Goal: Information Seeking & Learning: Learn about a topic

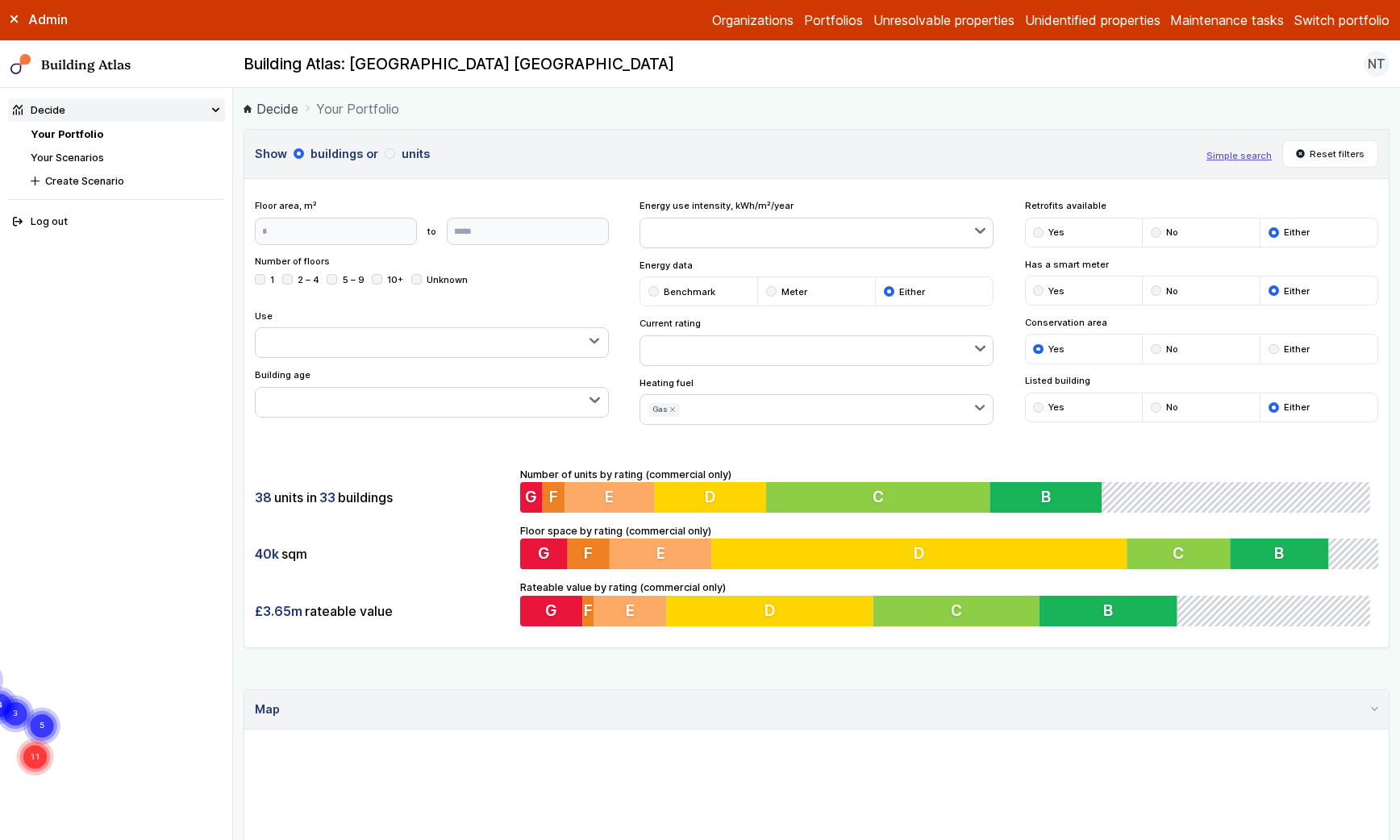
click at [1318, 24] on button "Switch portfolio" at bounding box center [1343, 20] width 95 height 19
click at [0, 0] on button "Plymouth Demo" at bounding box center [0, 0] width 0 height 0
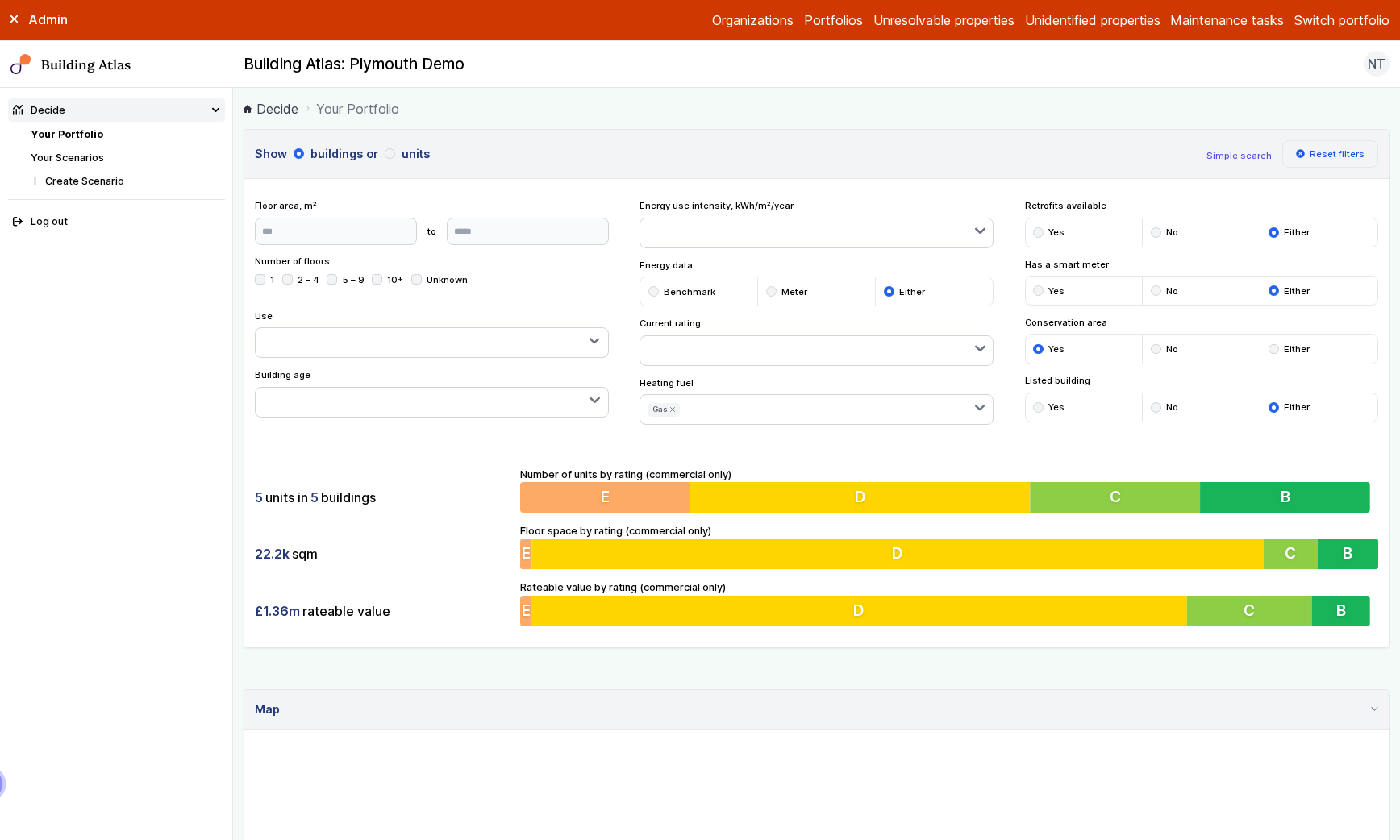
click at [1300, 153] on icon "submit" at bounding box center [1300, 153] width 9 height 9
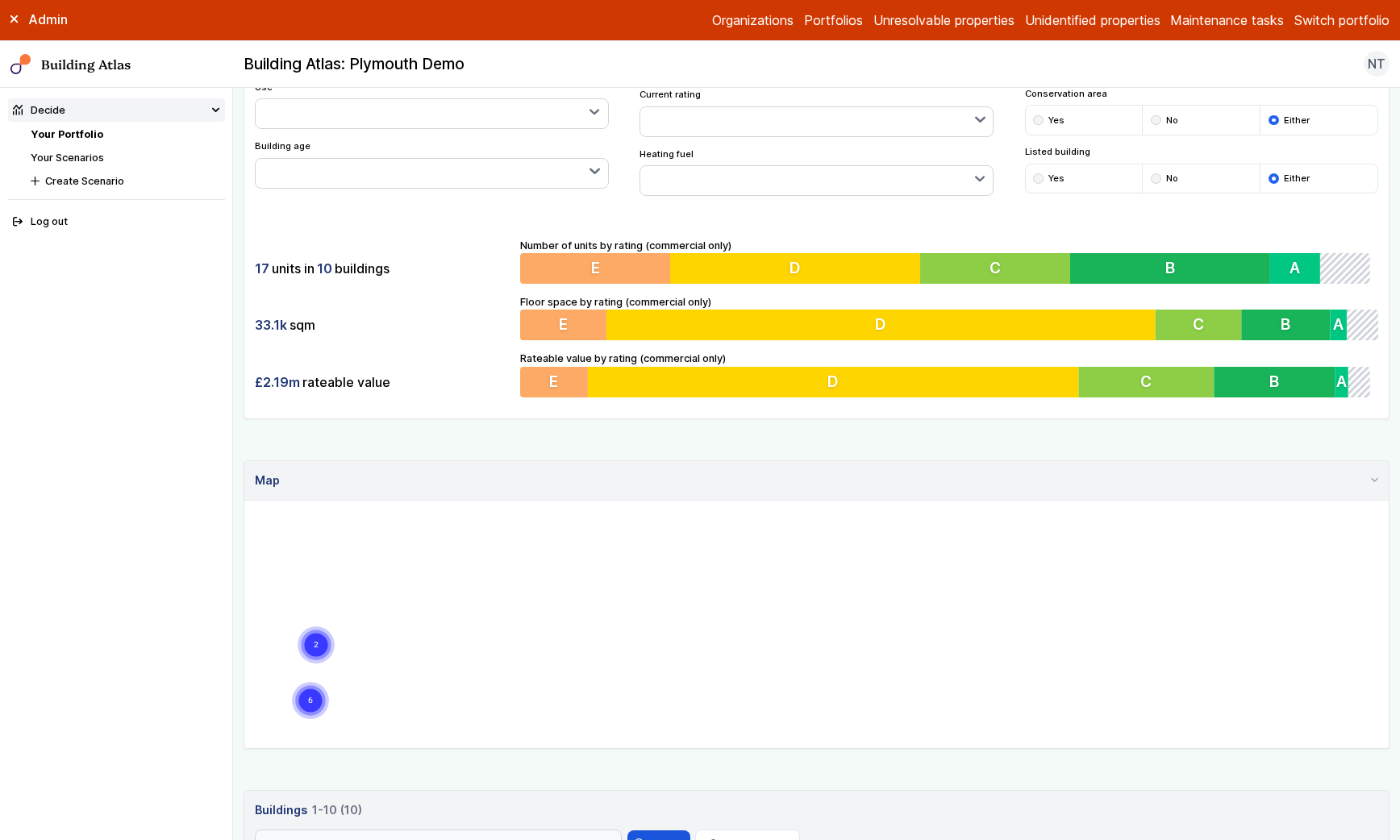
scroll to position [253, 0]
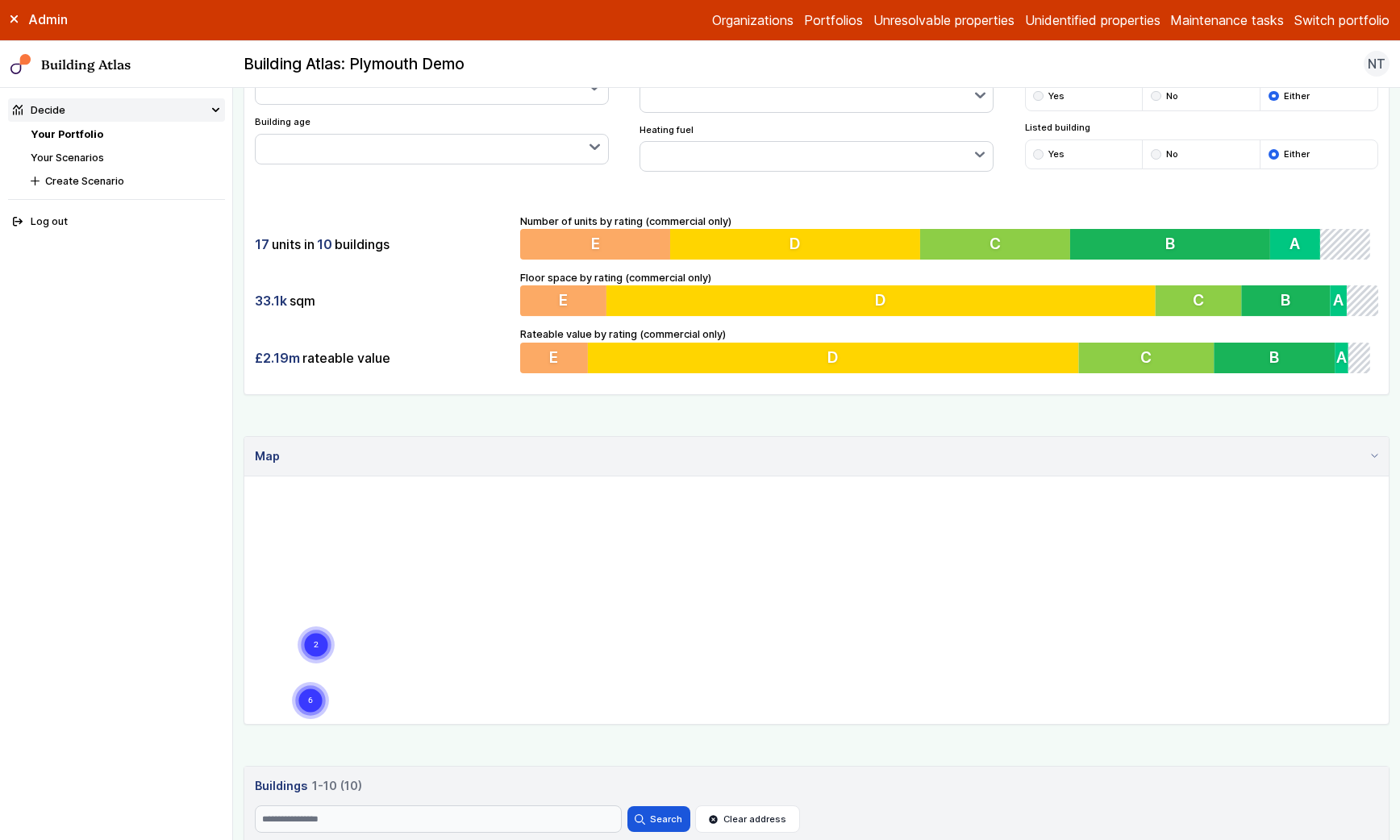
click at [65, 149] on nav "Your Portfolio Your Scenarios Create Scenario" at bounding box center [127, 158] width 194 height 62
click at [64, 163] on li "Your Scenarios" at bounding box center [127, 158] width 194 height 15
click at [67, 155] on link "Your Scenarios" at bounding box center [67, 158] width 74 height 12
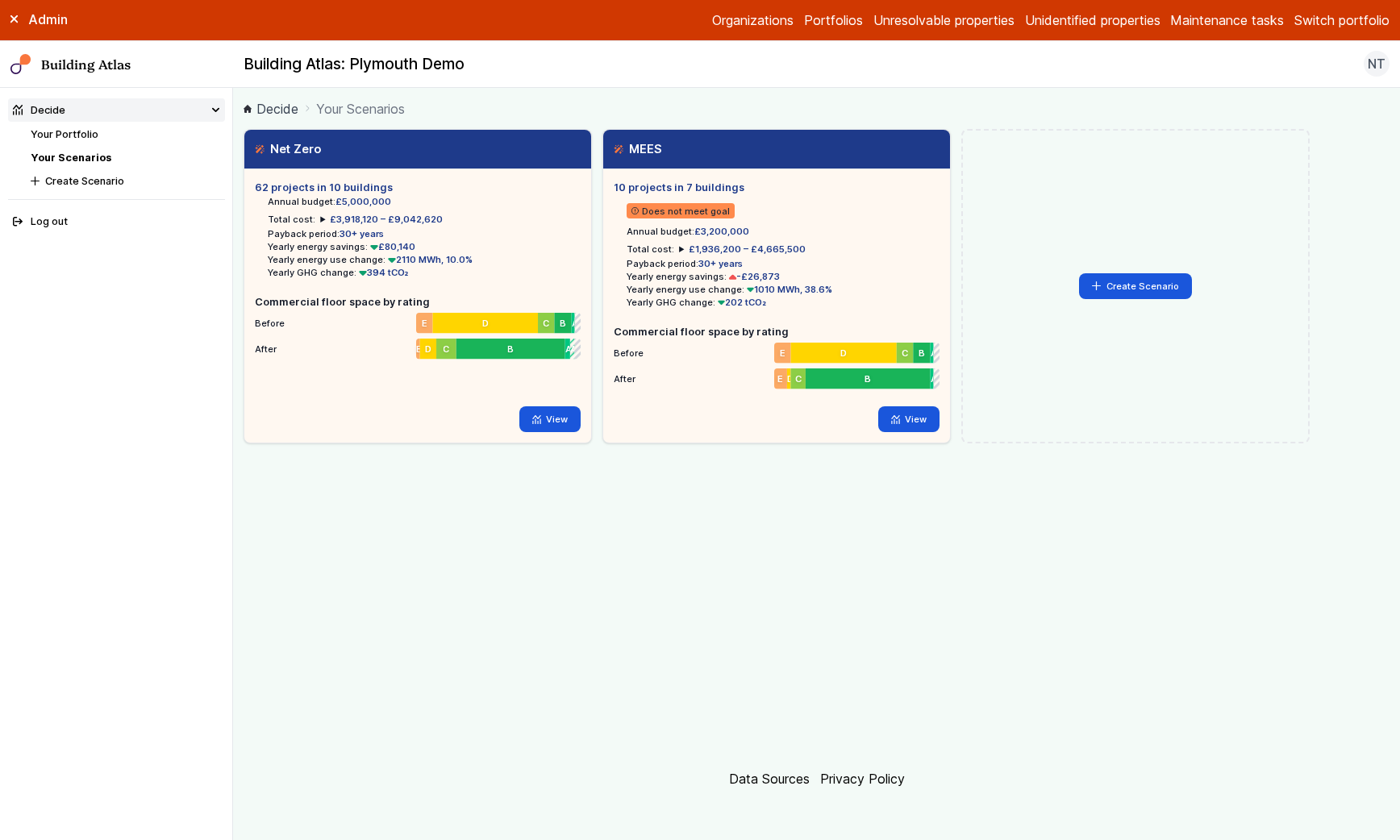
click at [320, 216] on summary "£3,918,120 – £9,042,620" at bounding box center [381, 220] width 122 height 13
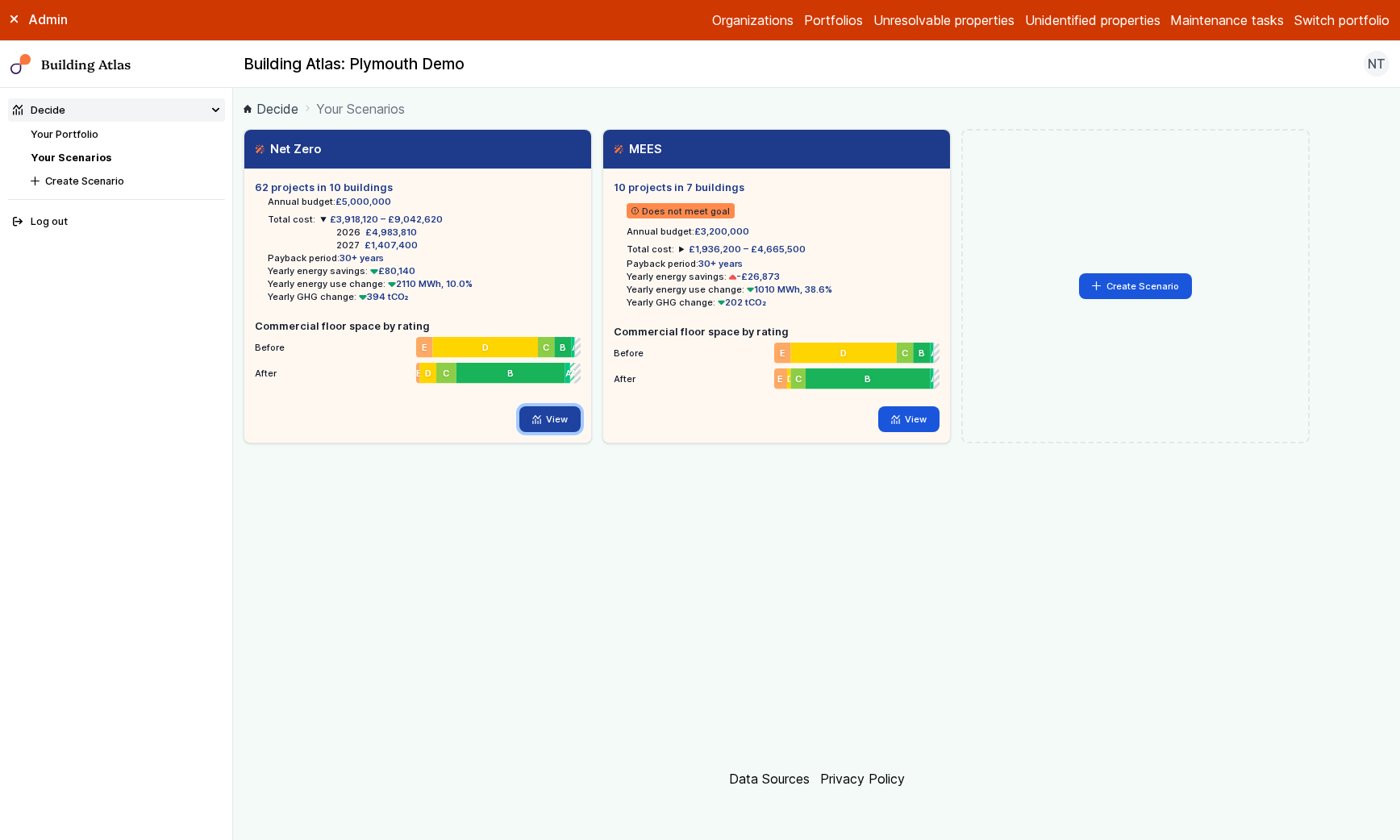
click at [561, 424] on link "View" at bounding box center [550, 419] width 62 height 26
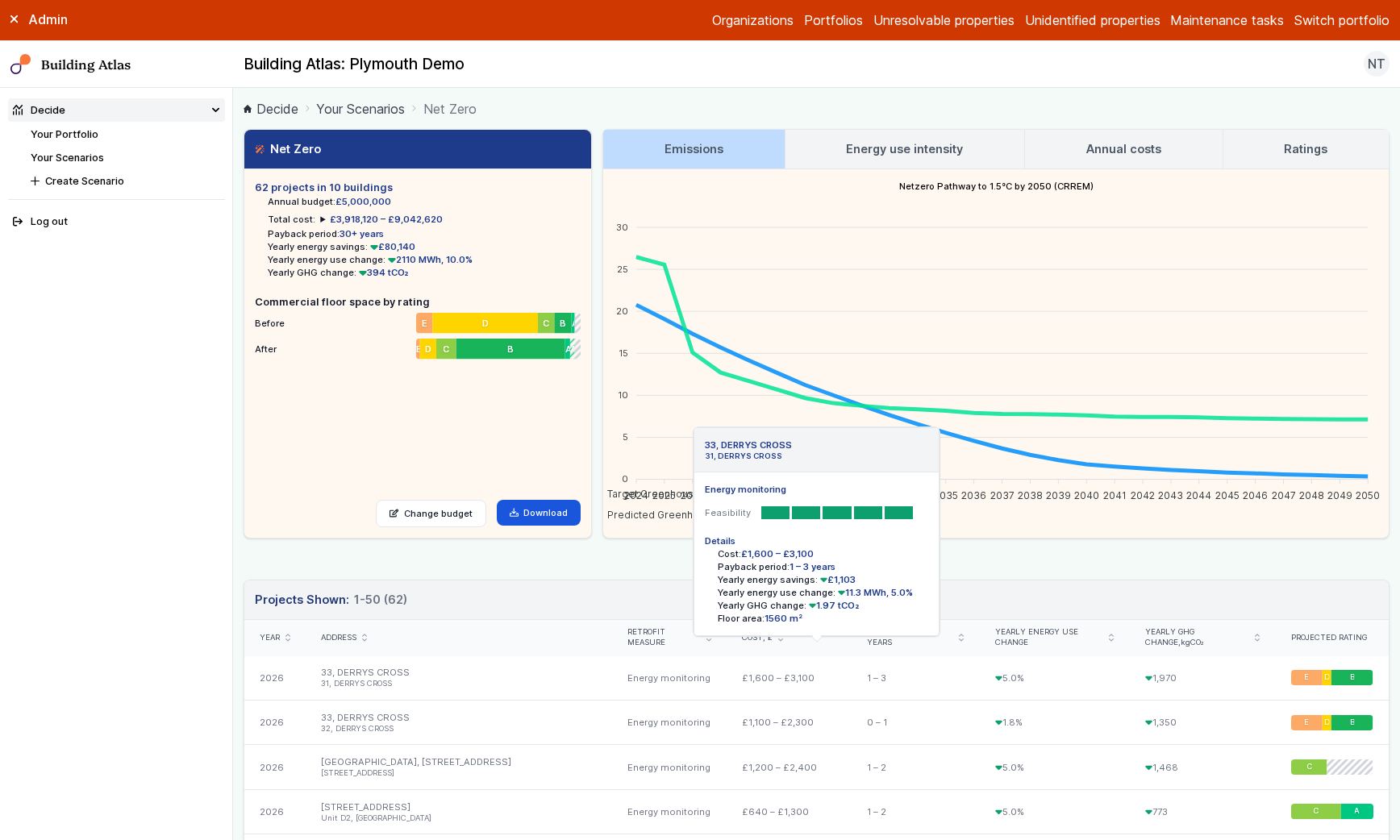
click at [359, 679] on li "31, DERRYS CROSS" at bounding box center [458, 683] width 275 height 10
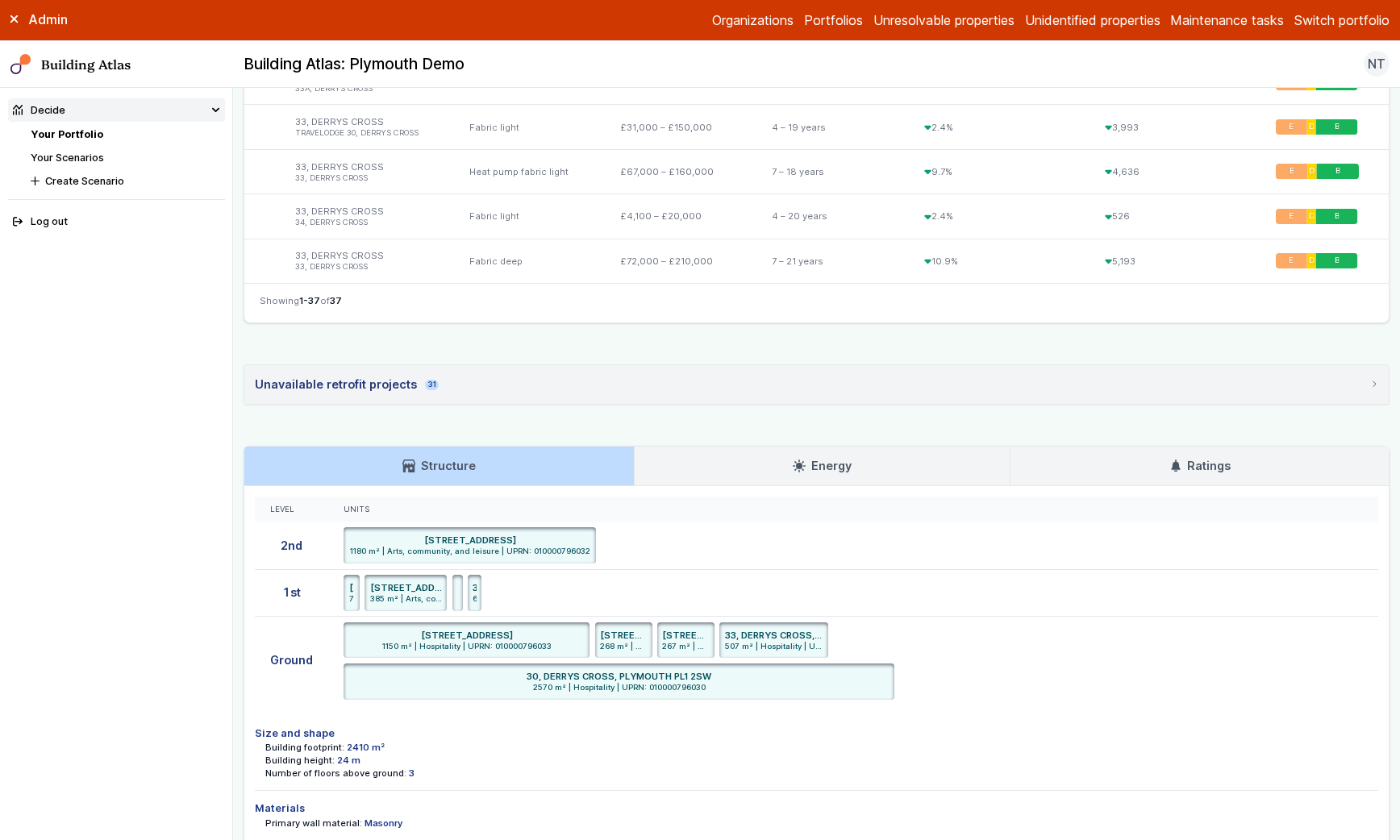
scroll to position [2117, 0]
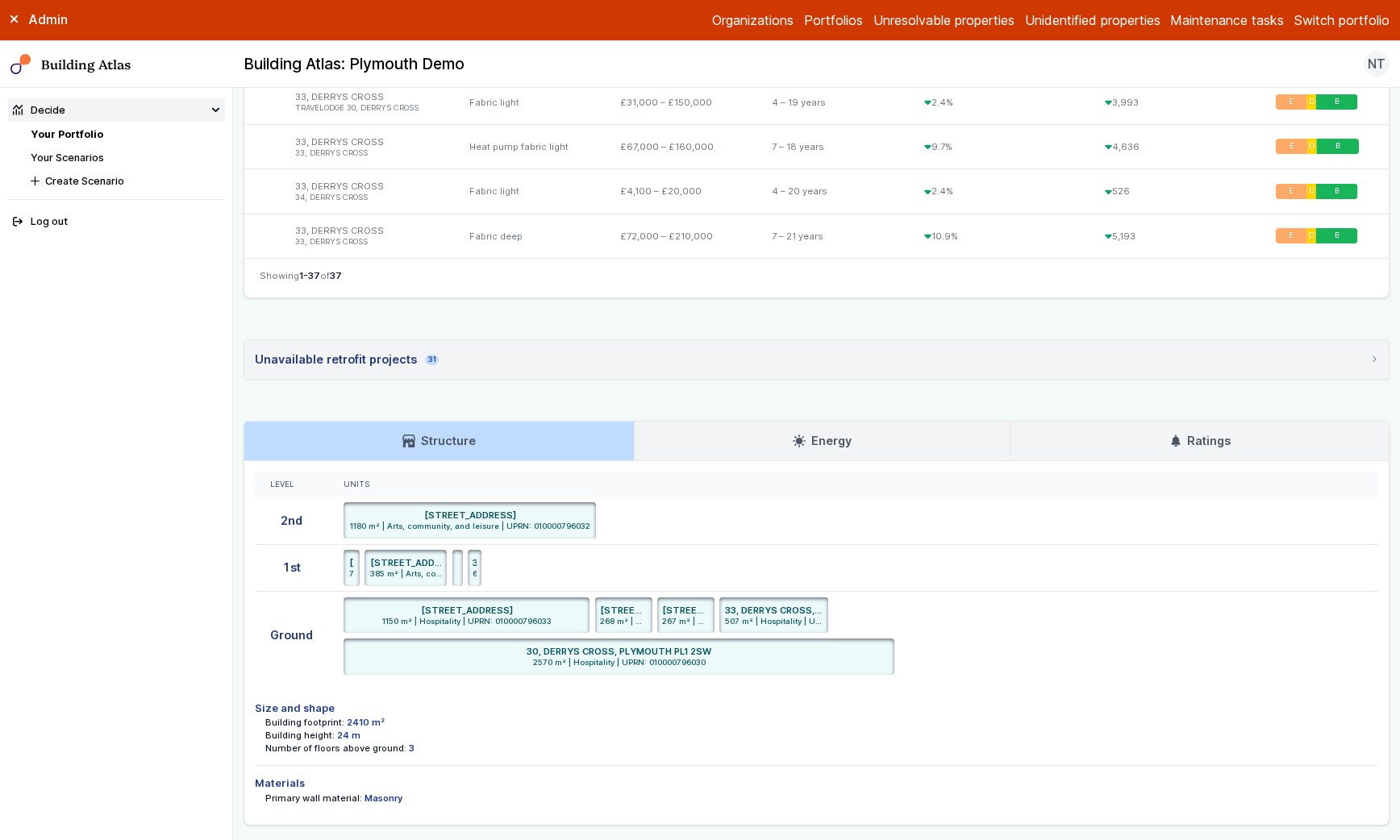
click at [1141, 447] on link "Ratings" at bounding box center [1199, 441] width 378 height 39
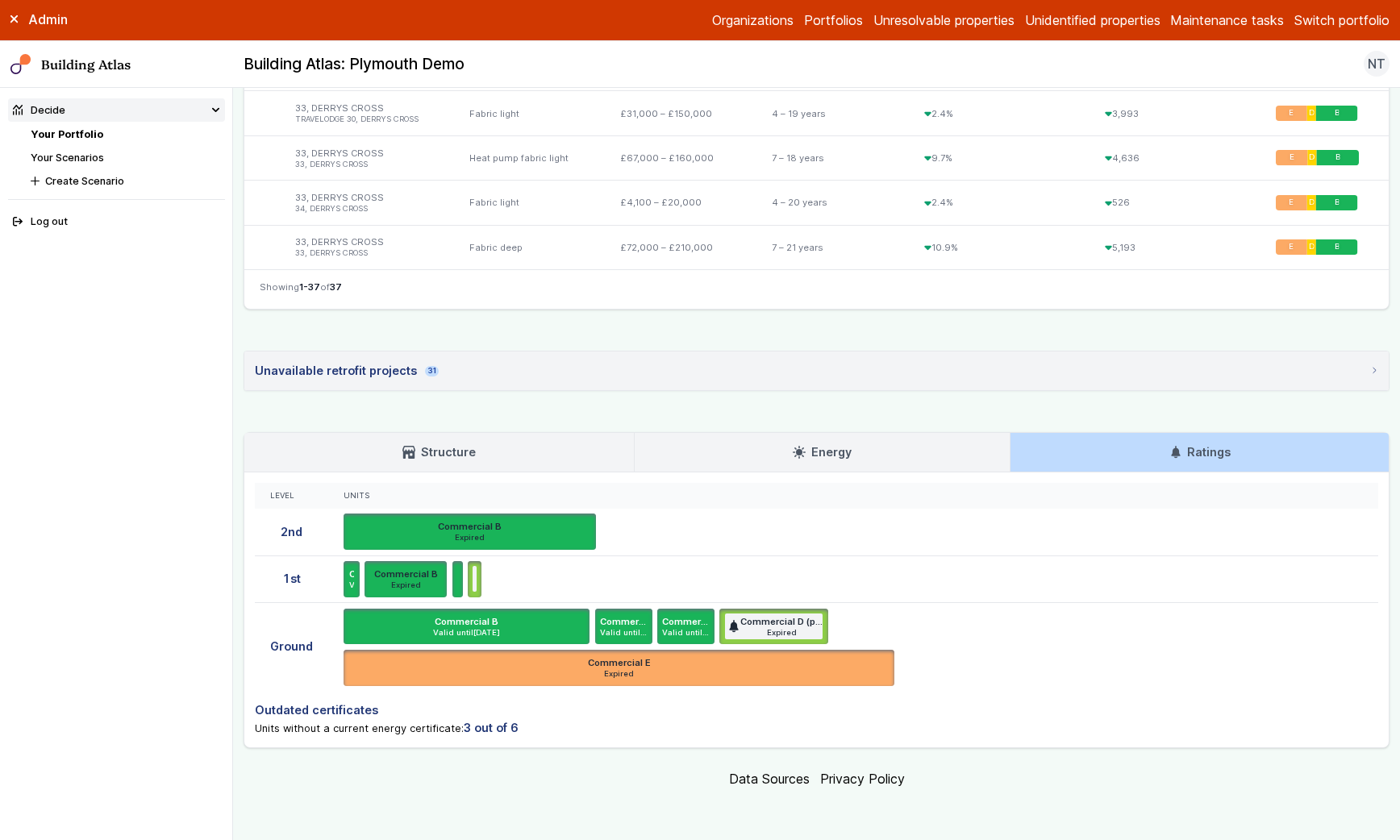
scroll to position [2106, 0]
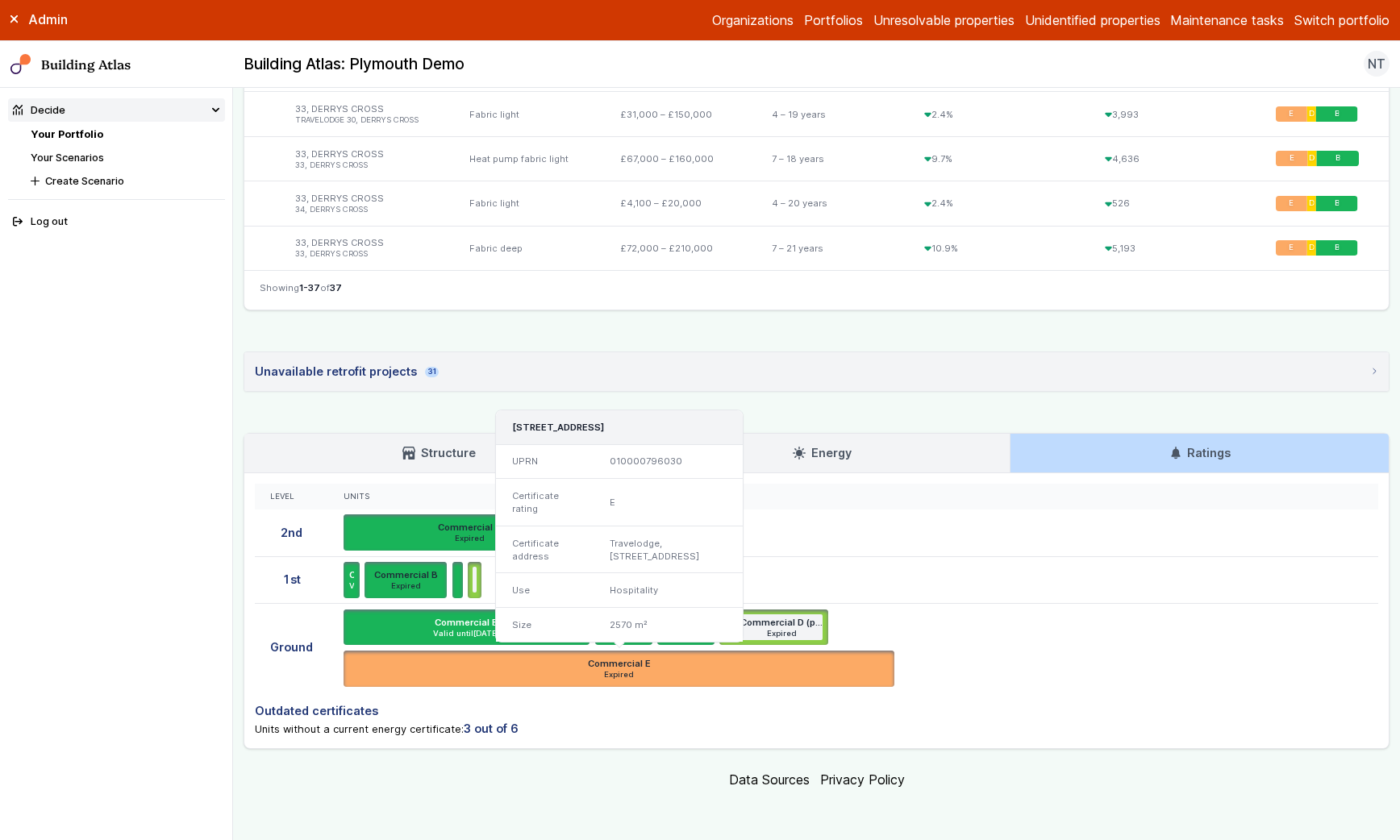
click at [624, 671] on span "Expired" at bounding box center [620, 675] width 541 height 10
click at [616, 662] on h6 "Commercial E" at bounding box center [620, 663] width 63 height 13
drag, startPoint x: 583, startPoint y: 658, endPoint x: 677, endPoint y: 681, distance: 96.8
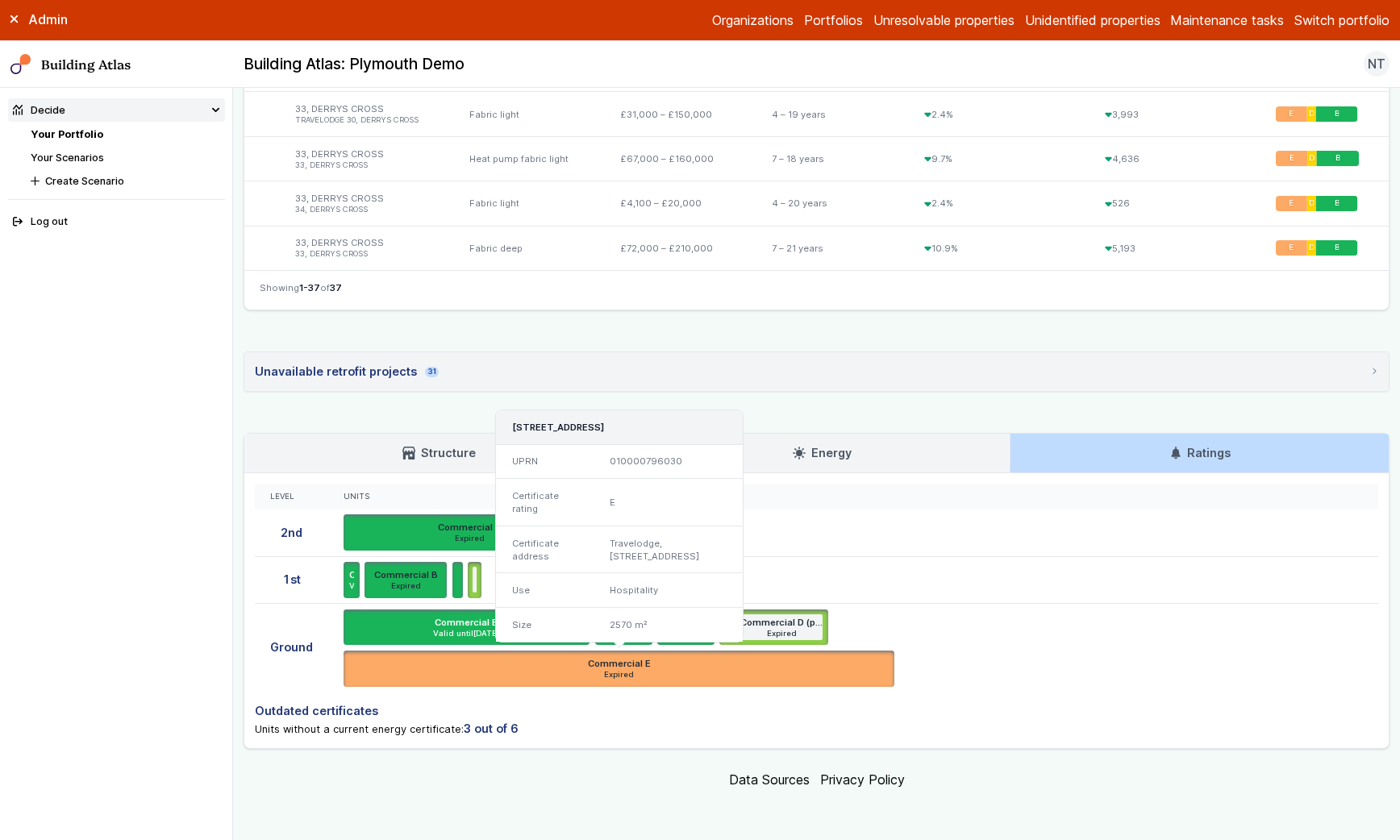
click at [677, 681] on li "Commercial E Expired TRAVELODGE 30, DERRYS CROSS, PLYMOUTH, PL1 2SW UPRN 010000…" at bounding box center [619, 669] width 551 height 36
click at [676, 676] on span "Expired" at bounding box center [620, 675] width 541 height 10
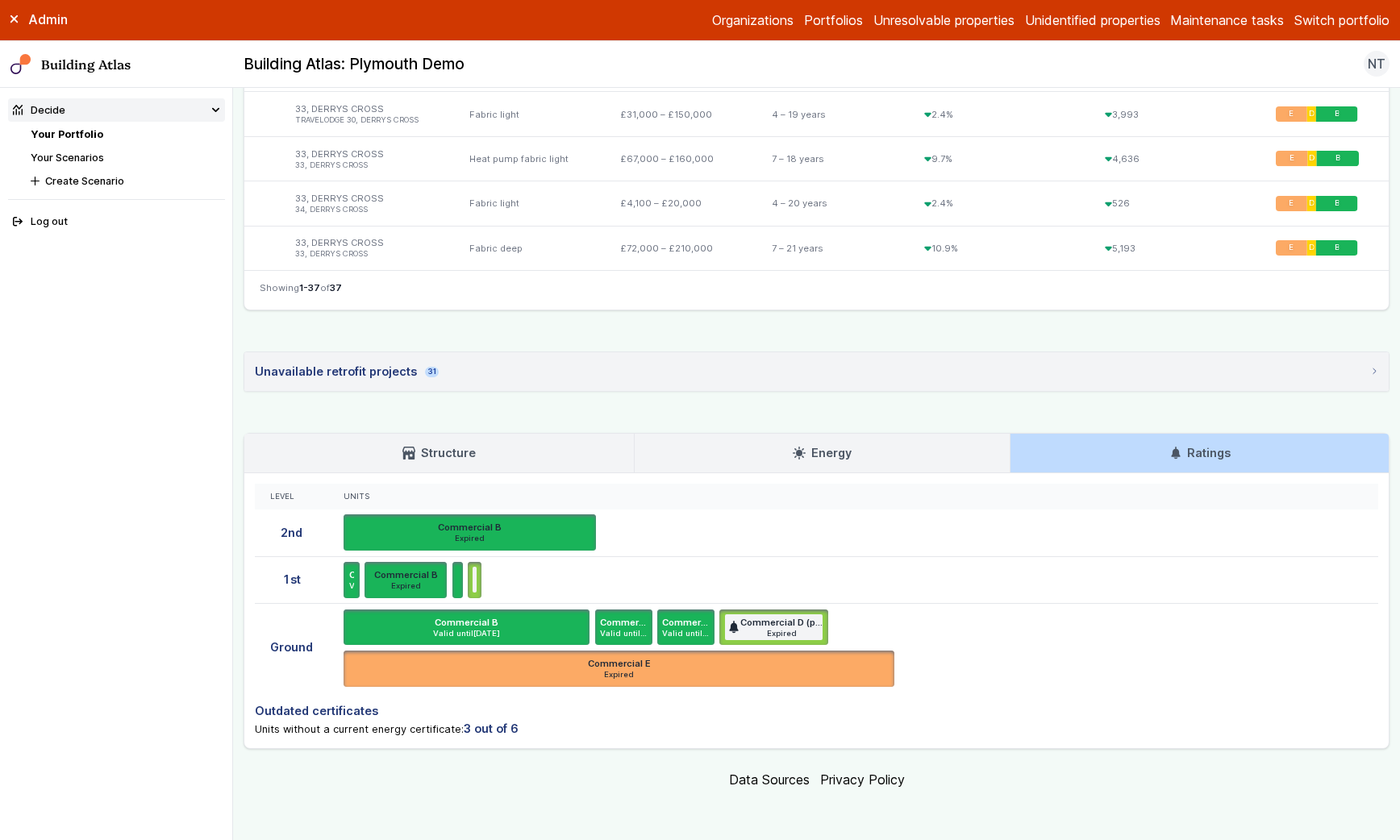
click at [492, 459] on link "Structure" at bounding box center [439, 452] width 390 height 39
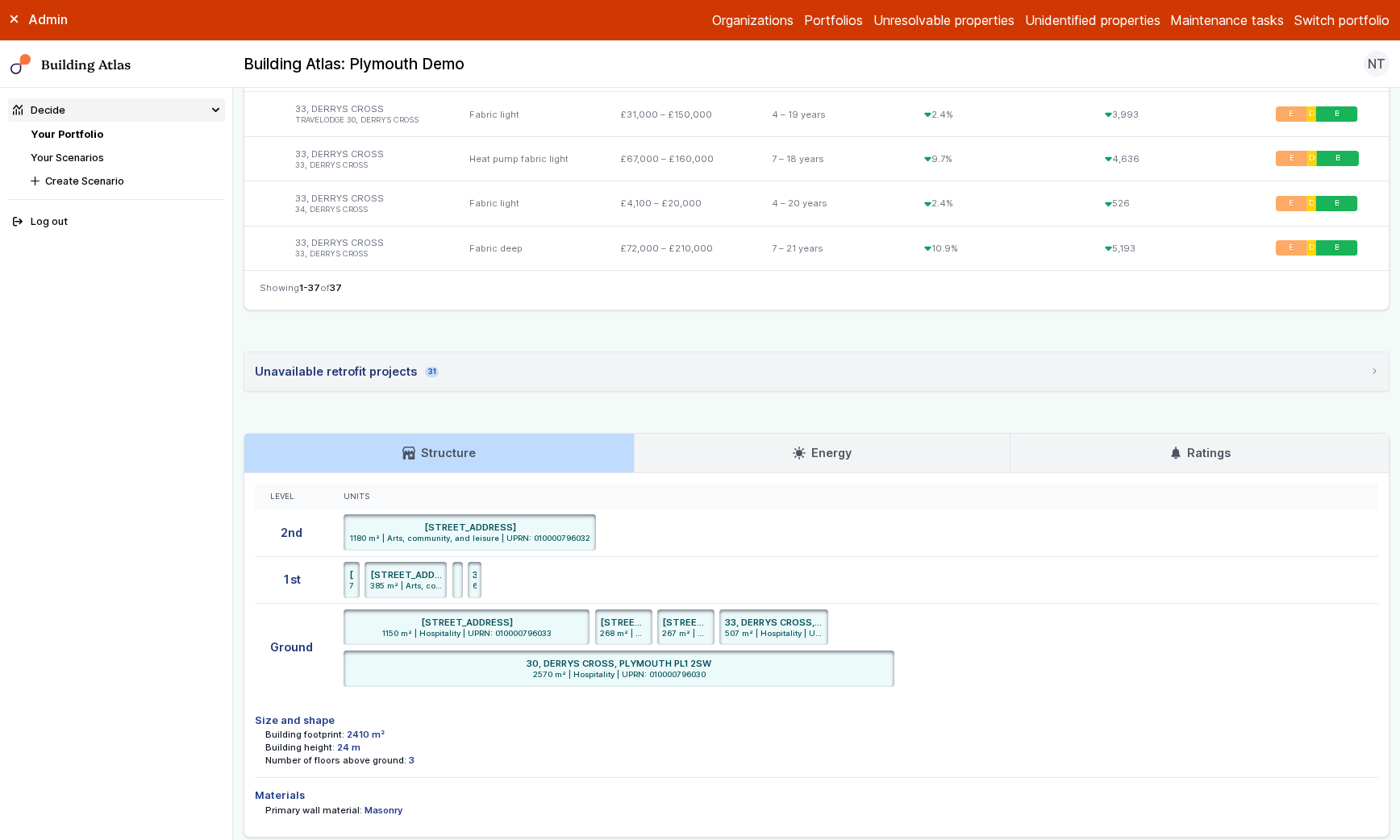
click at [774, 454] on link "Energy" at bounding box center [822, 452] width 375 height 39
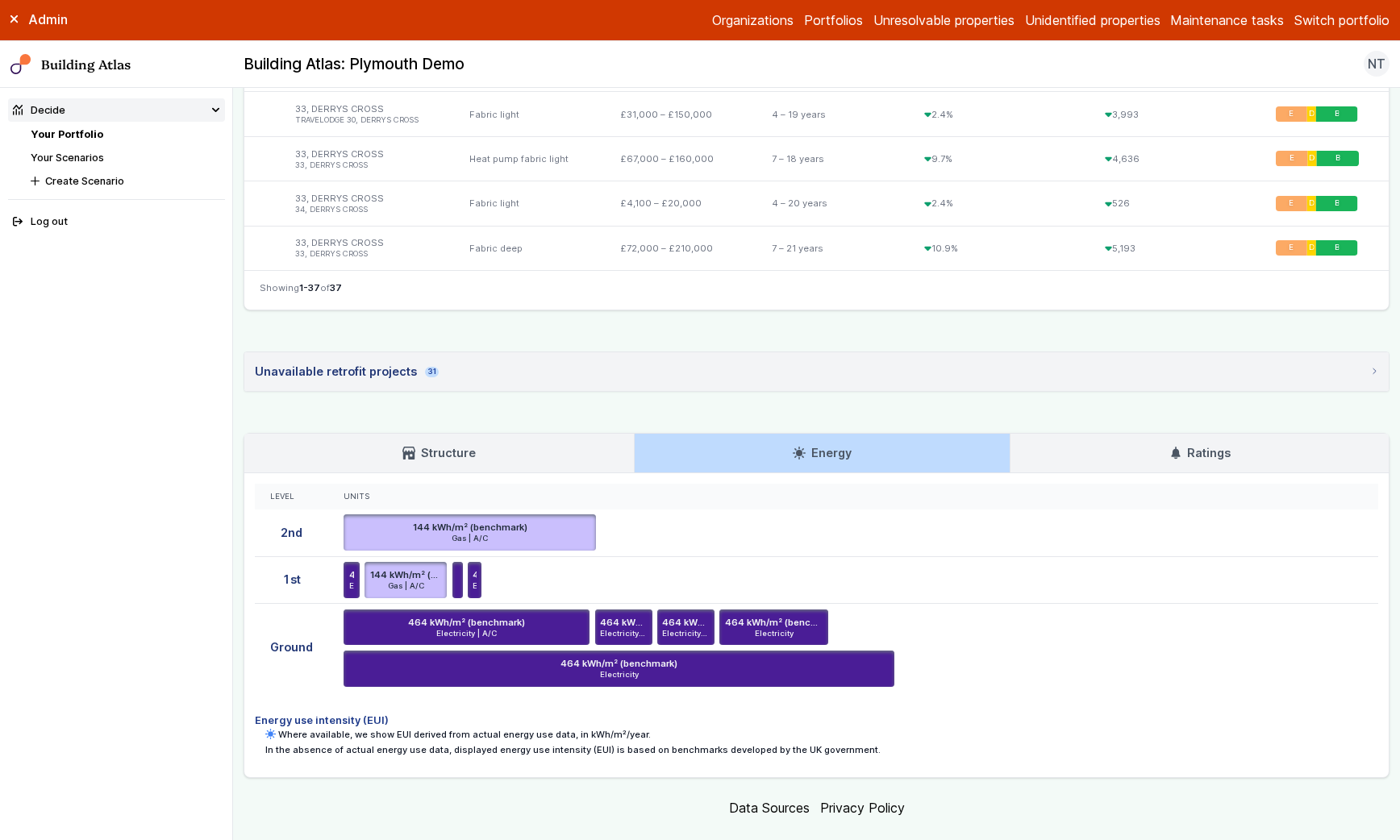
click at [1170, 447] on icon at bounding box center [1177, 453] width 13 height 13
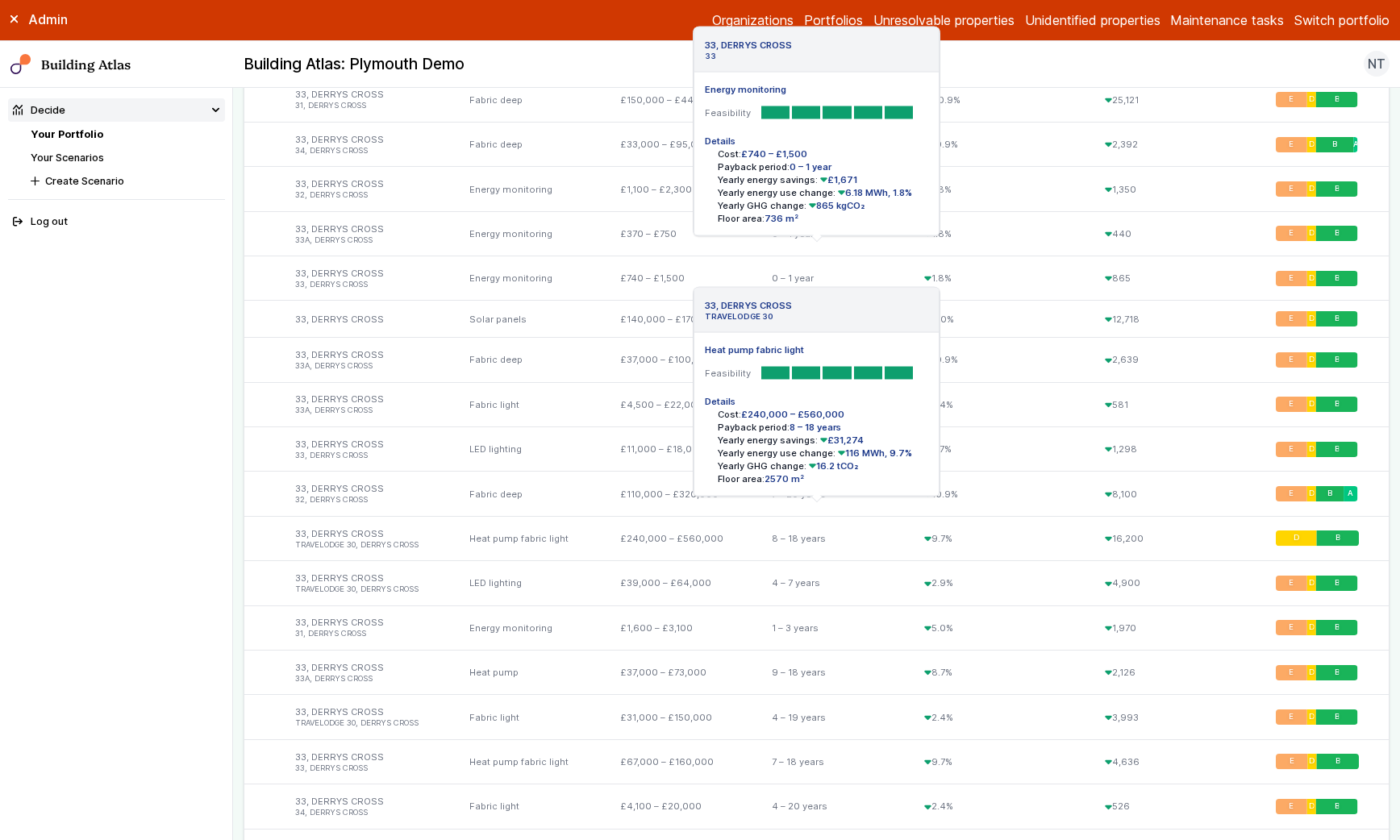
scroll to position [1543, 0]
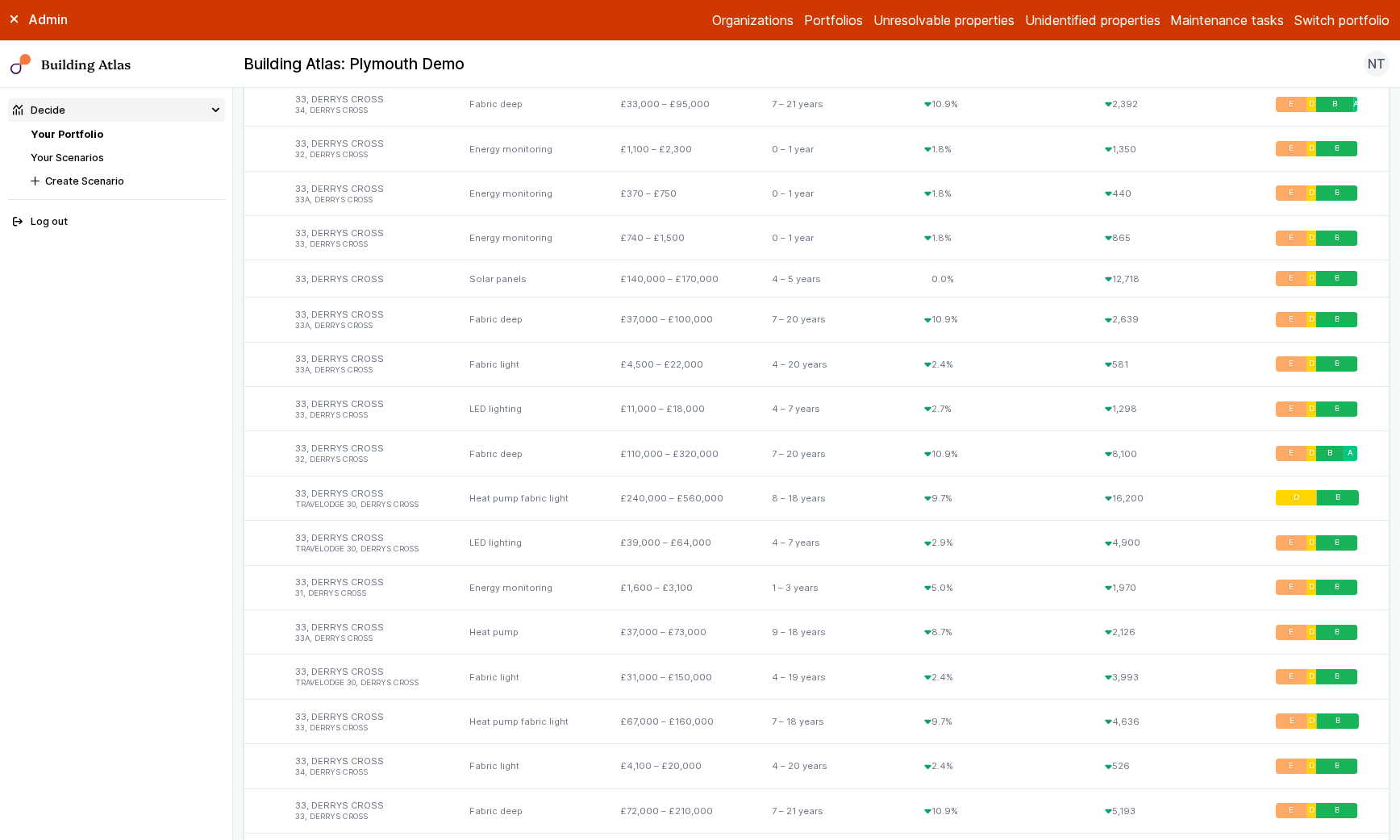
click at [88, 154] on link "Your Scenarios" at bounding box center [67, 158] width 74 height 12
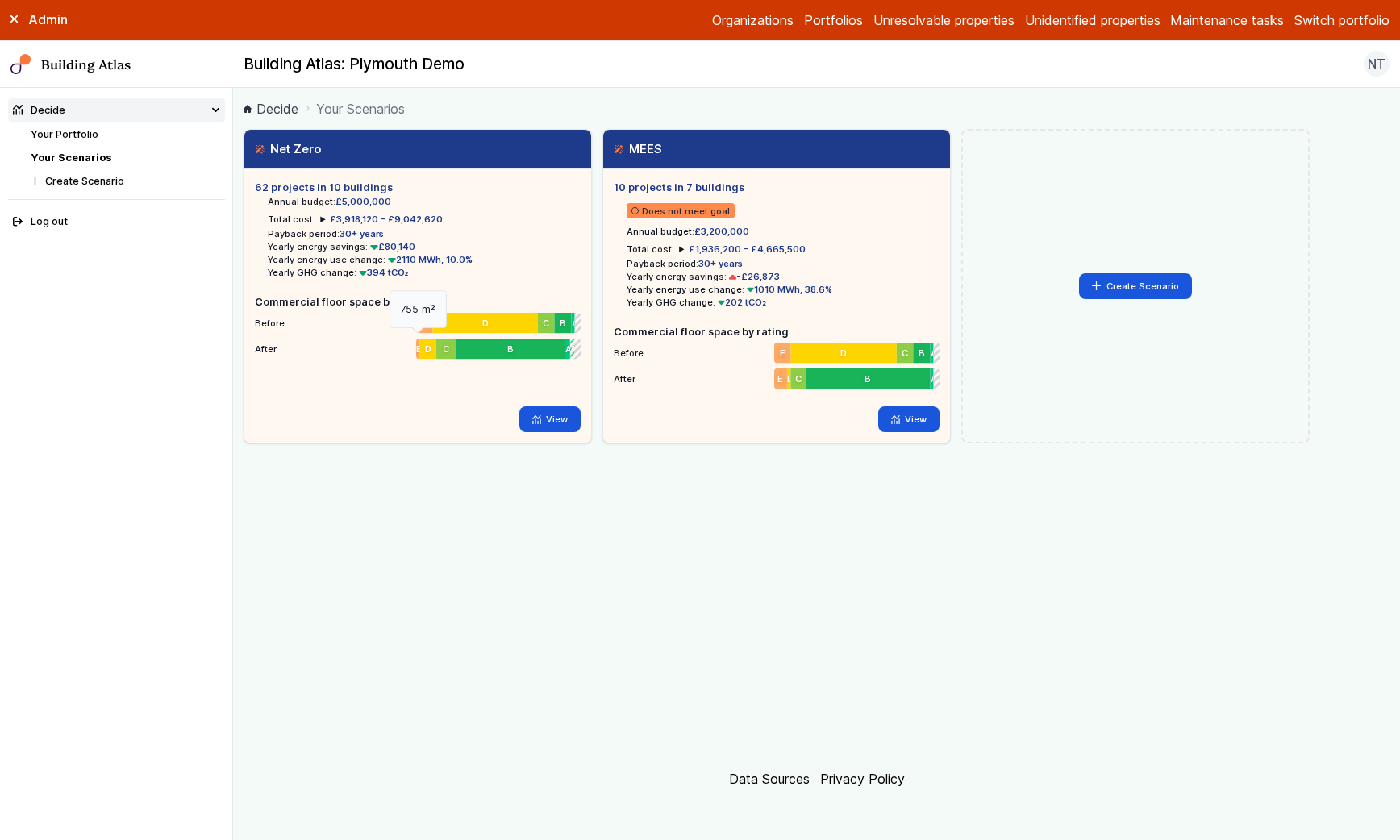
click at [417, 347] on span "E" at bounding box center [418, 349] width 4 height 13
click at [532, 420] on link "View" at bounding box center [550, 419] width 62 height 26
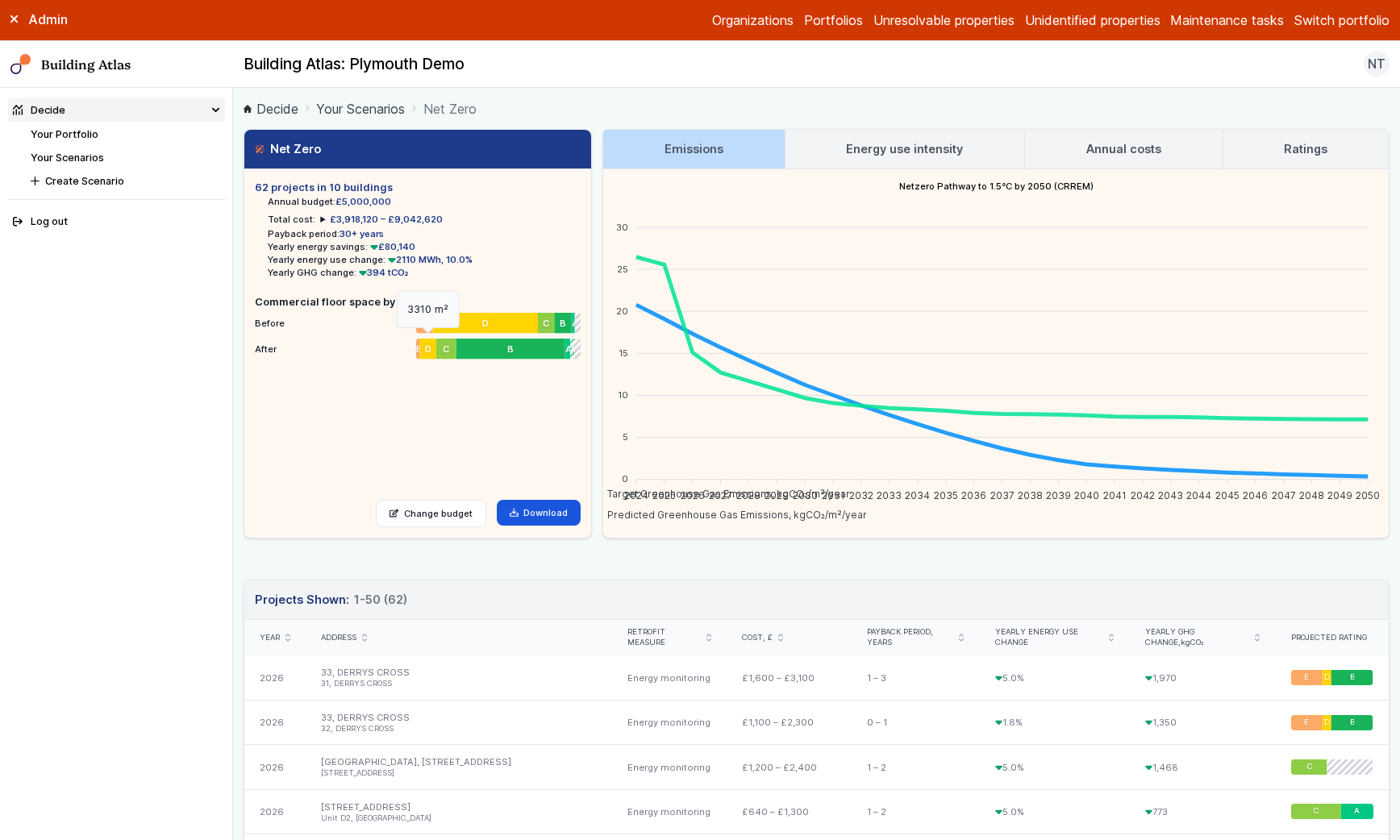
click at [433, 358] on div "D" at bounding box center [427, 349] width 16 height 21
click at [428, 352] on span "D" at bounding box center [427, 349] width 7 height 13
drag, startPoint x: 428, startPoint y: 352, endPoint x: 416, endPoint y: 344, distance: 14.4
click at [413, 345] on li "After 0 m² 0 m² 755 m² E 3310 m² D 4010 m² C 21900 m² B 1010 m² A 926 m² A+ 122…" at bounding box center [417, 346] width 326 height 21
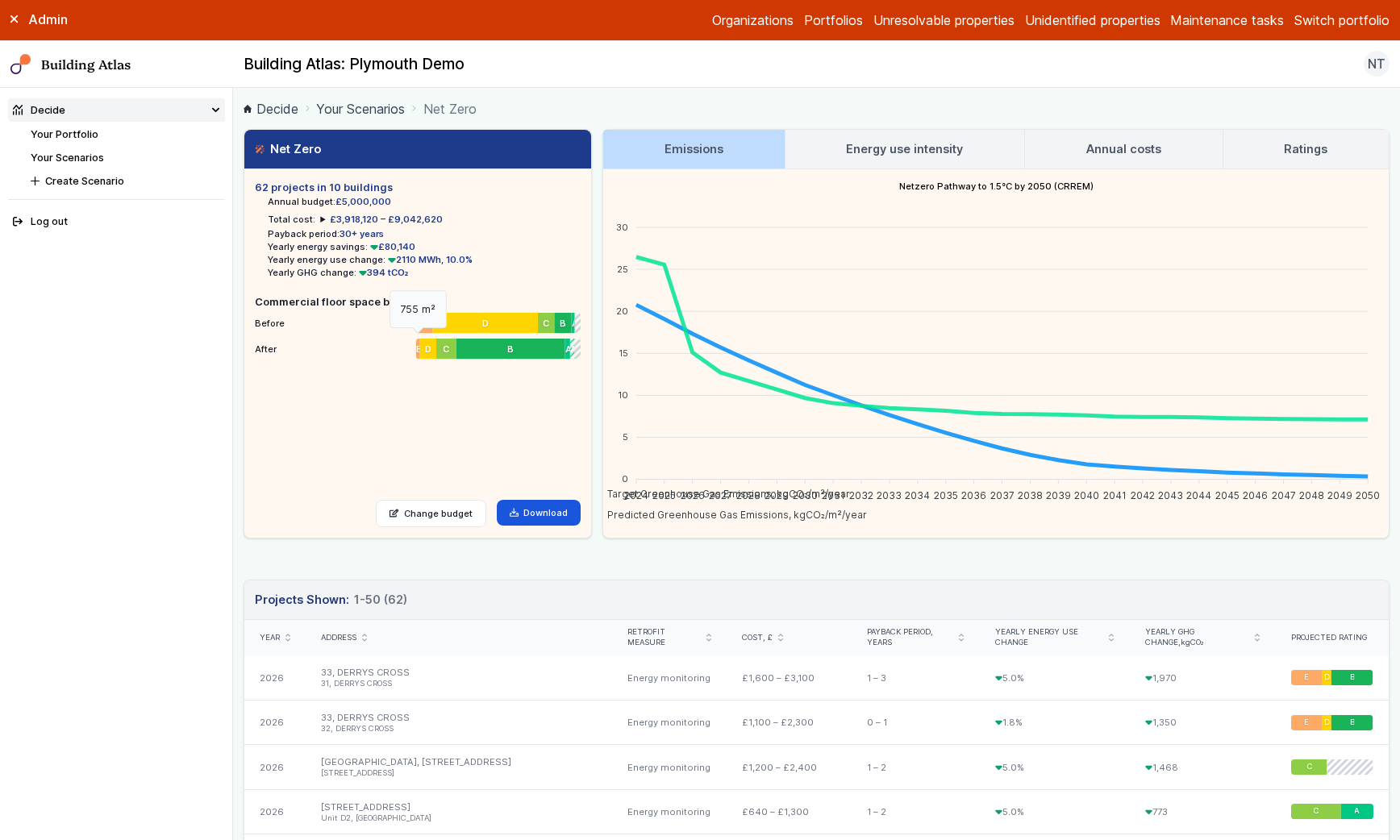
click at [417, 344] on span "E" at bounding box center [418, 349] width 4 height 13
drag, startPoint x: 406, startPoint y: 352, endPoint x: 458, endPoint y: 355, distance: 52.1
click at [458, 355] on li "After 0 m² 0 m² 755 m² E 3310 m² D 4010 m² C 21900 m² B 1010 m² A 926 m² A+ 122…" at bounding box center [417, 346] width 326 height 21
click at [458, 355] on div "B" at bounding box center [510, 349] width 109 height 21
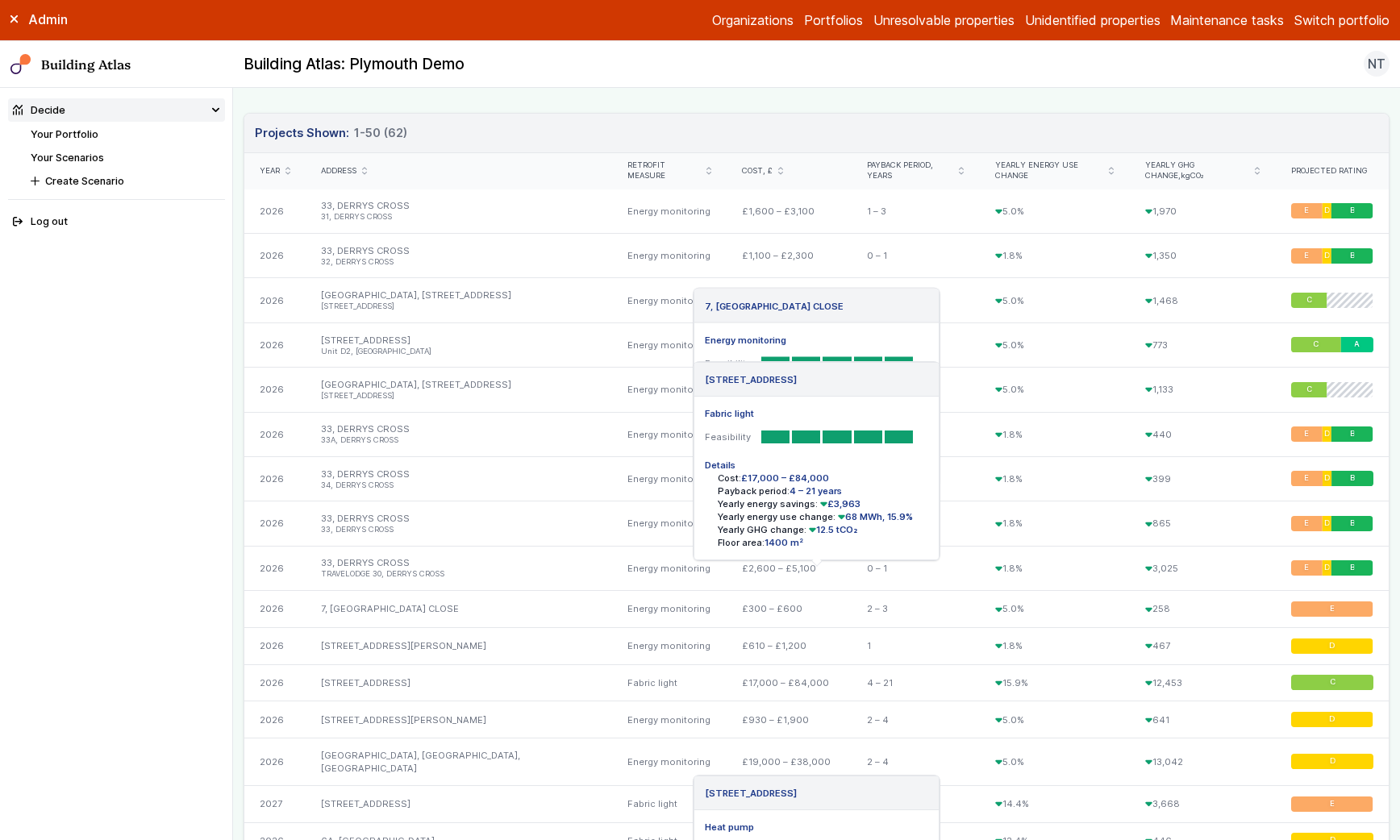
scroll to position [446, 0]
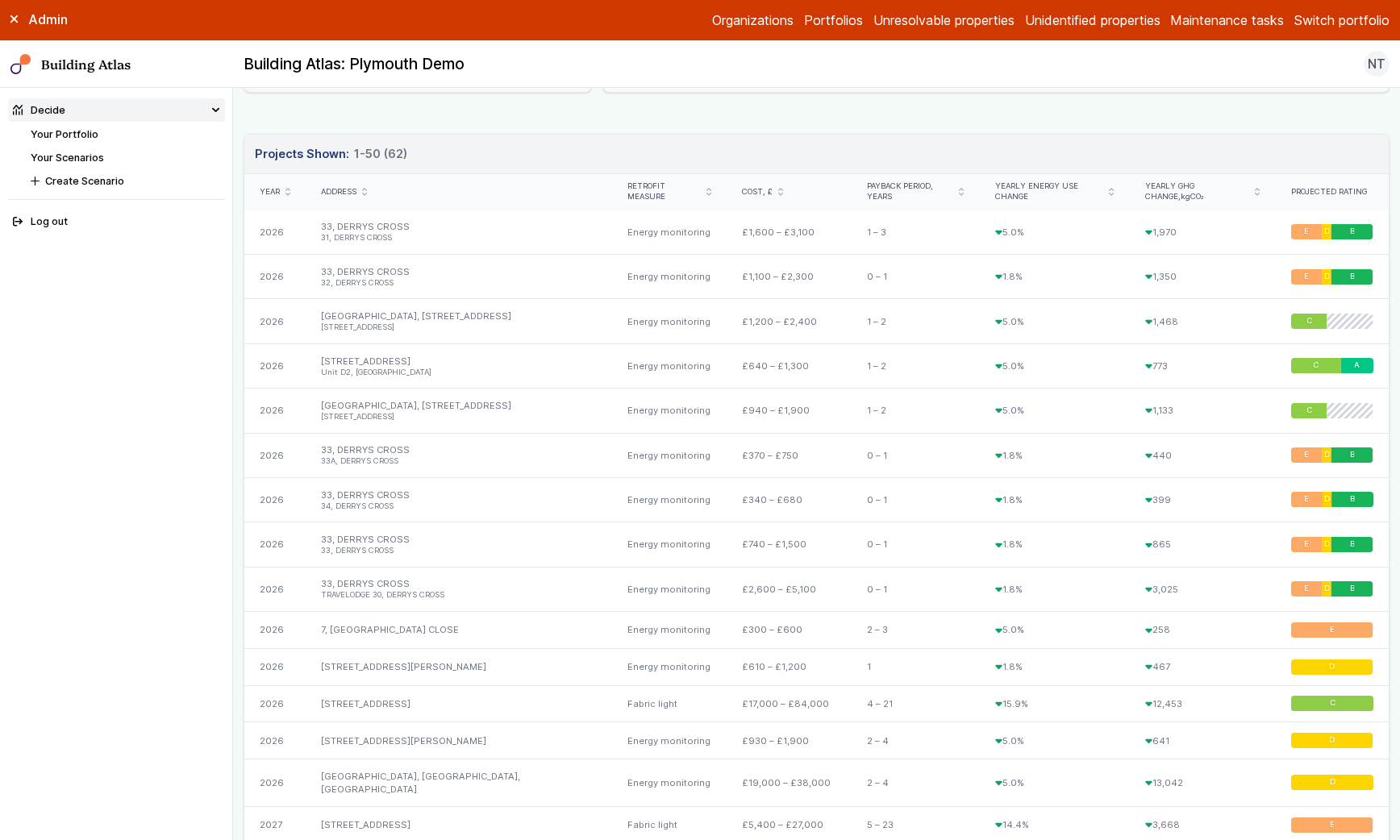
click at [367, 189] on icon "submit" at bounding box center [364, 192] width 5 height 8
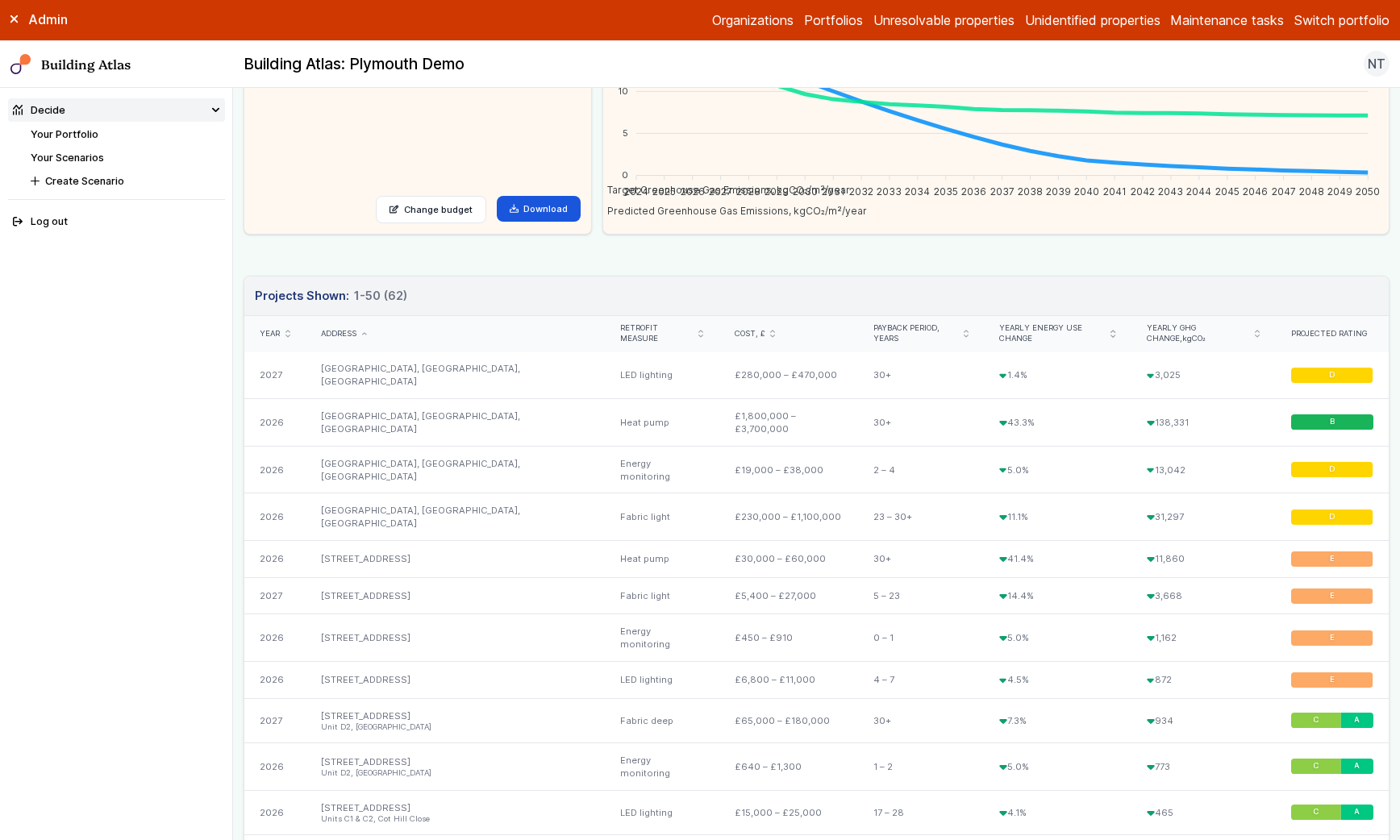
scroll to position [292, 0]
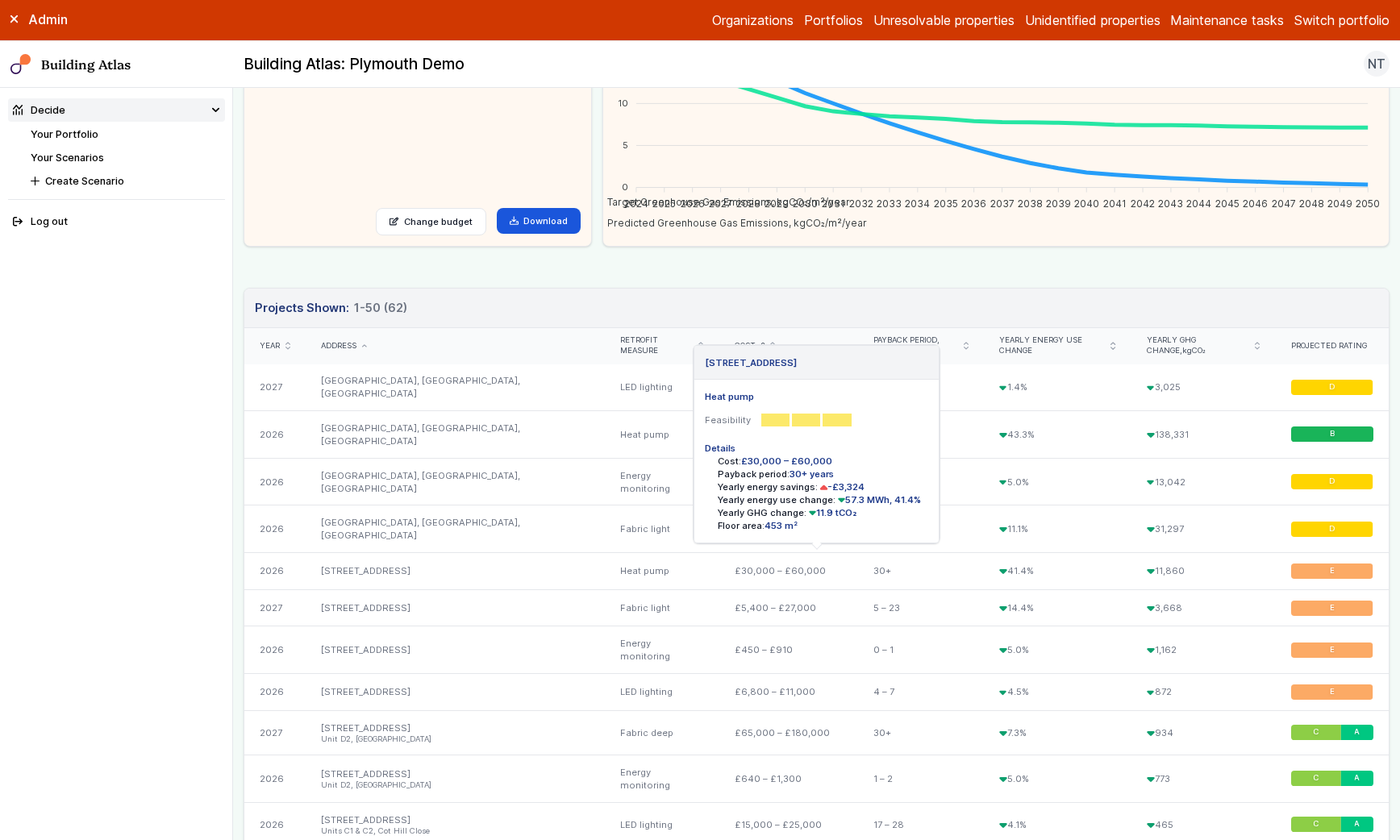
click at [382, 570] on link "[STREET_ADDRESS]" at bounding box center [366, 571] width 90 height 11
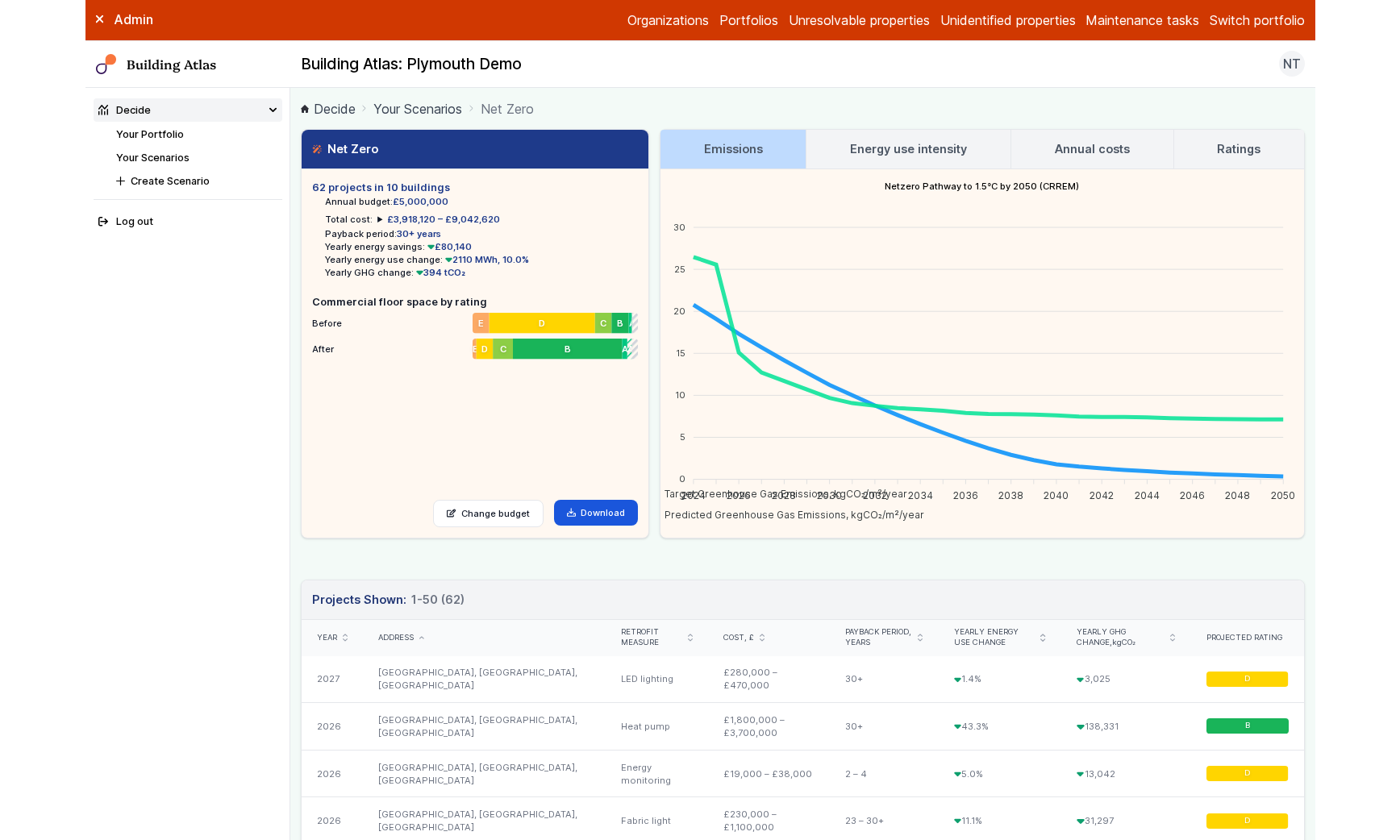
scroll to position [8, 0]
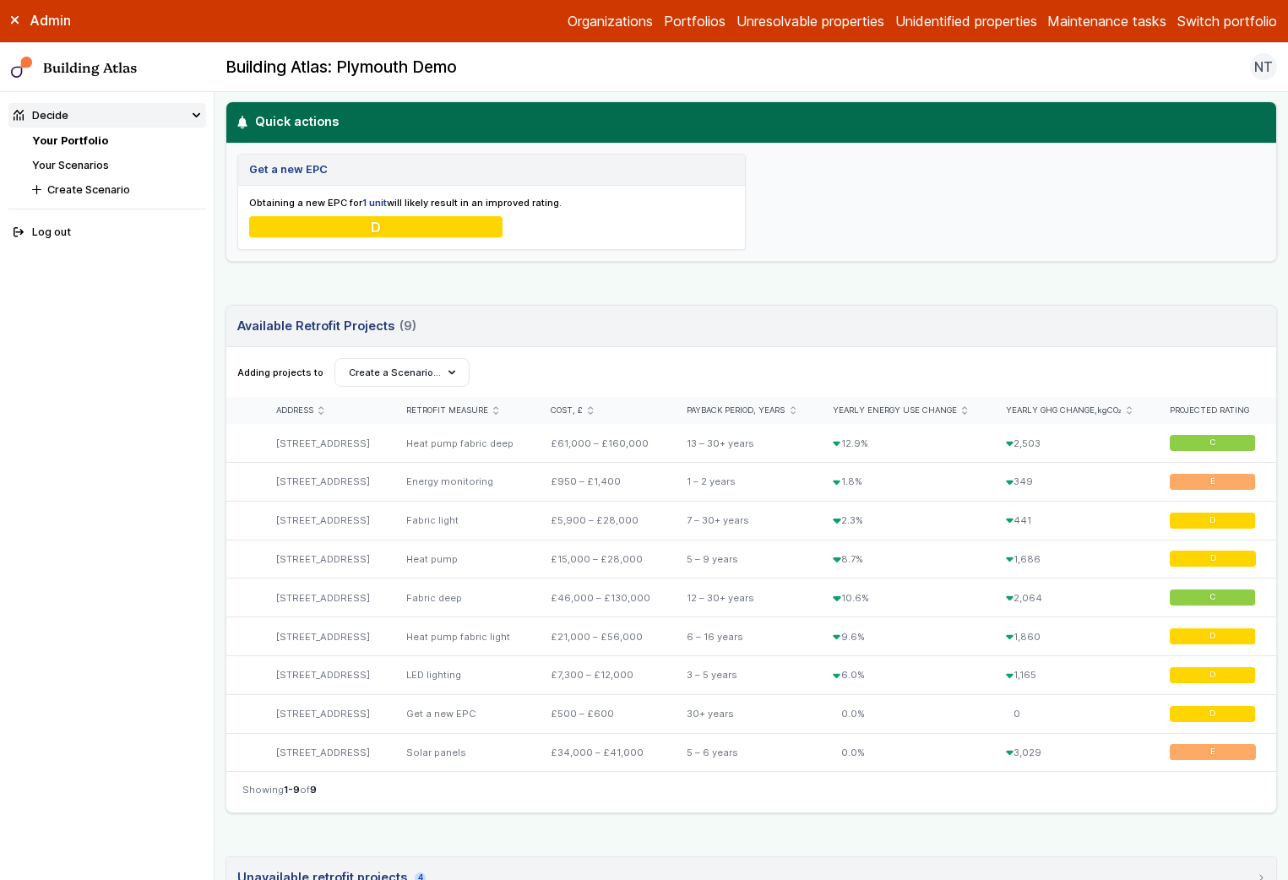
scroll to position [544, 0]
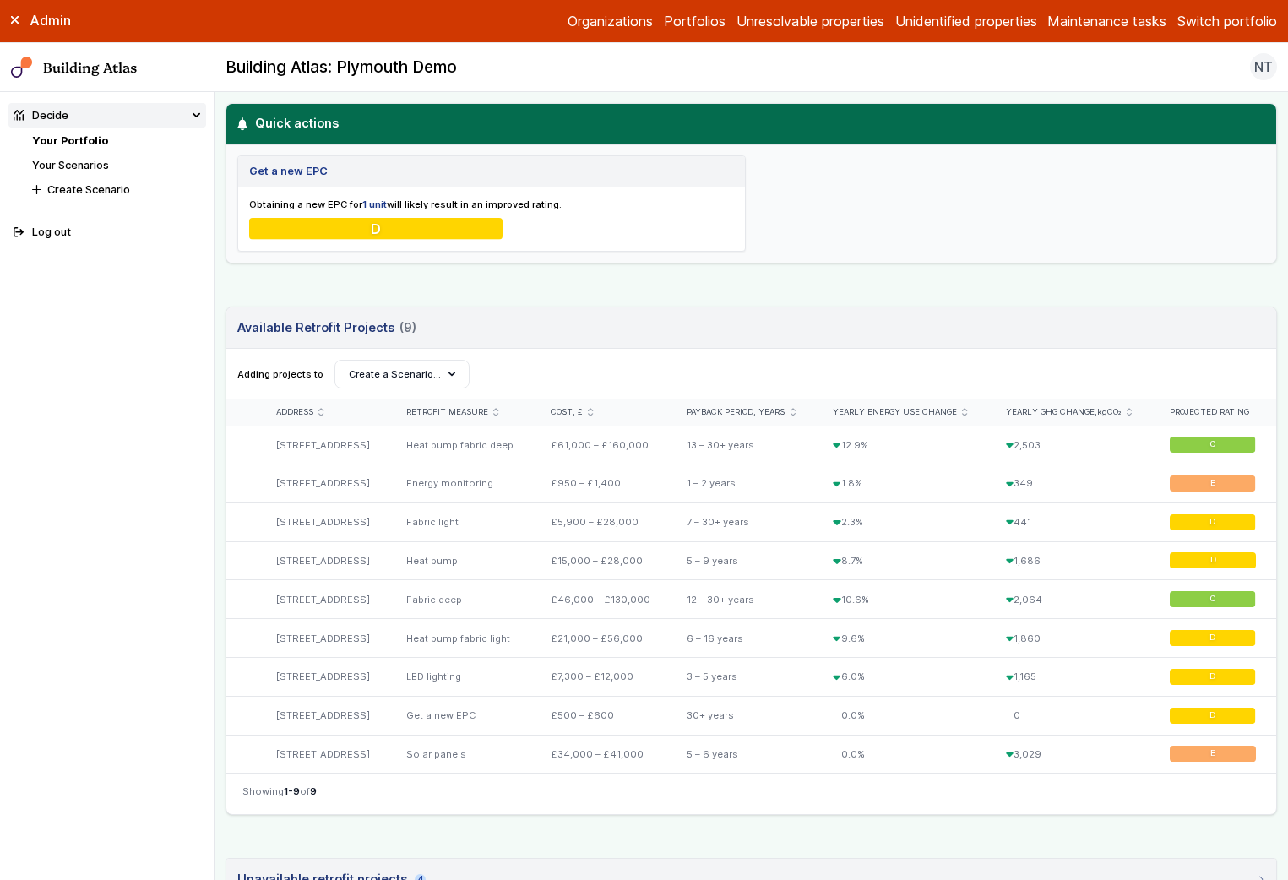
click at [808, 245] on div "Get a new EPC Obtaining a new EPC for 1 unit will likely result in an improved …" at bounding box center [751, 203] width 1050 height 117
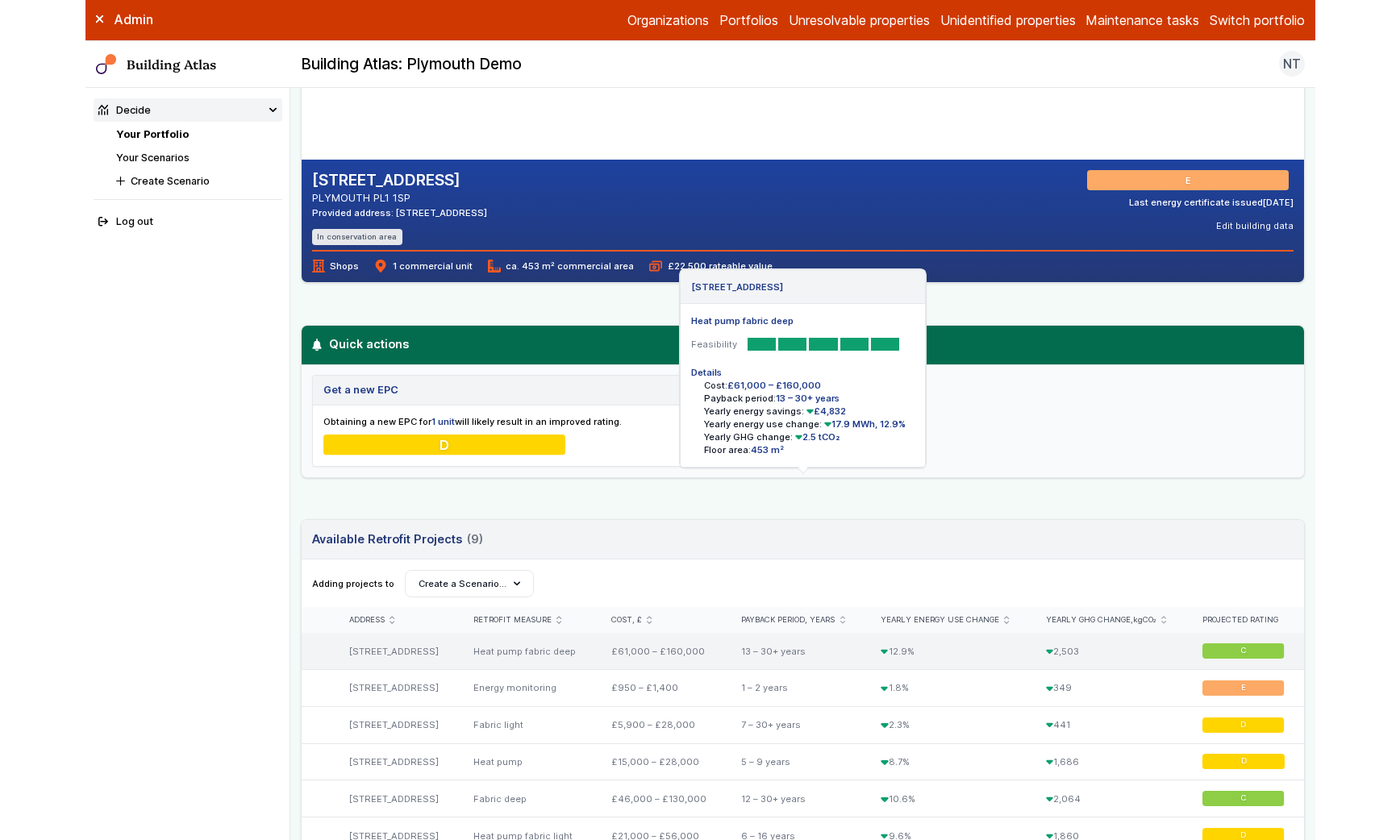
scroll to position [0, 0]
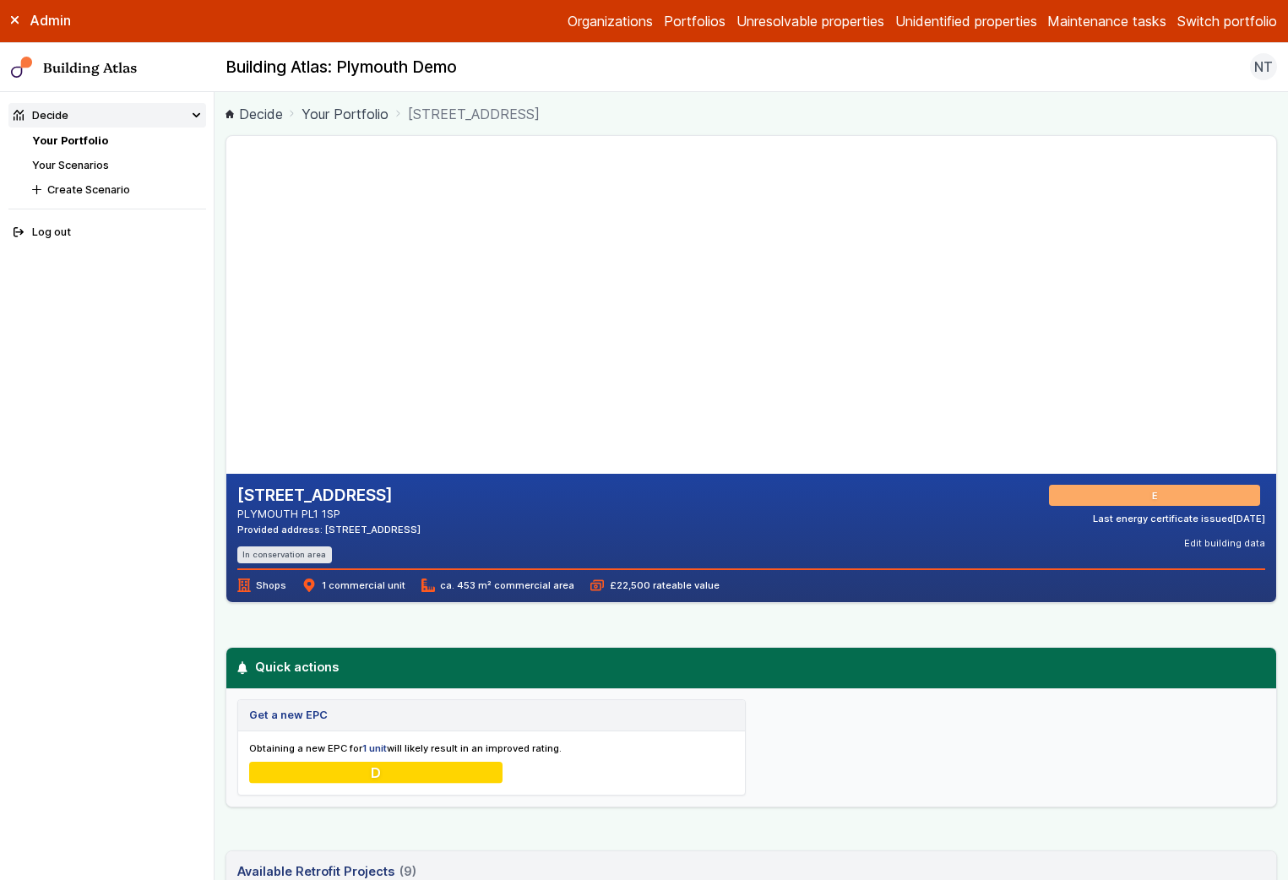
click at [85, 166] on link "Your Scenarios" at bounding box center [70, 165] width 77 height 13
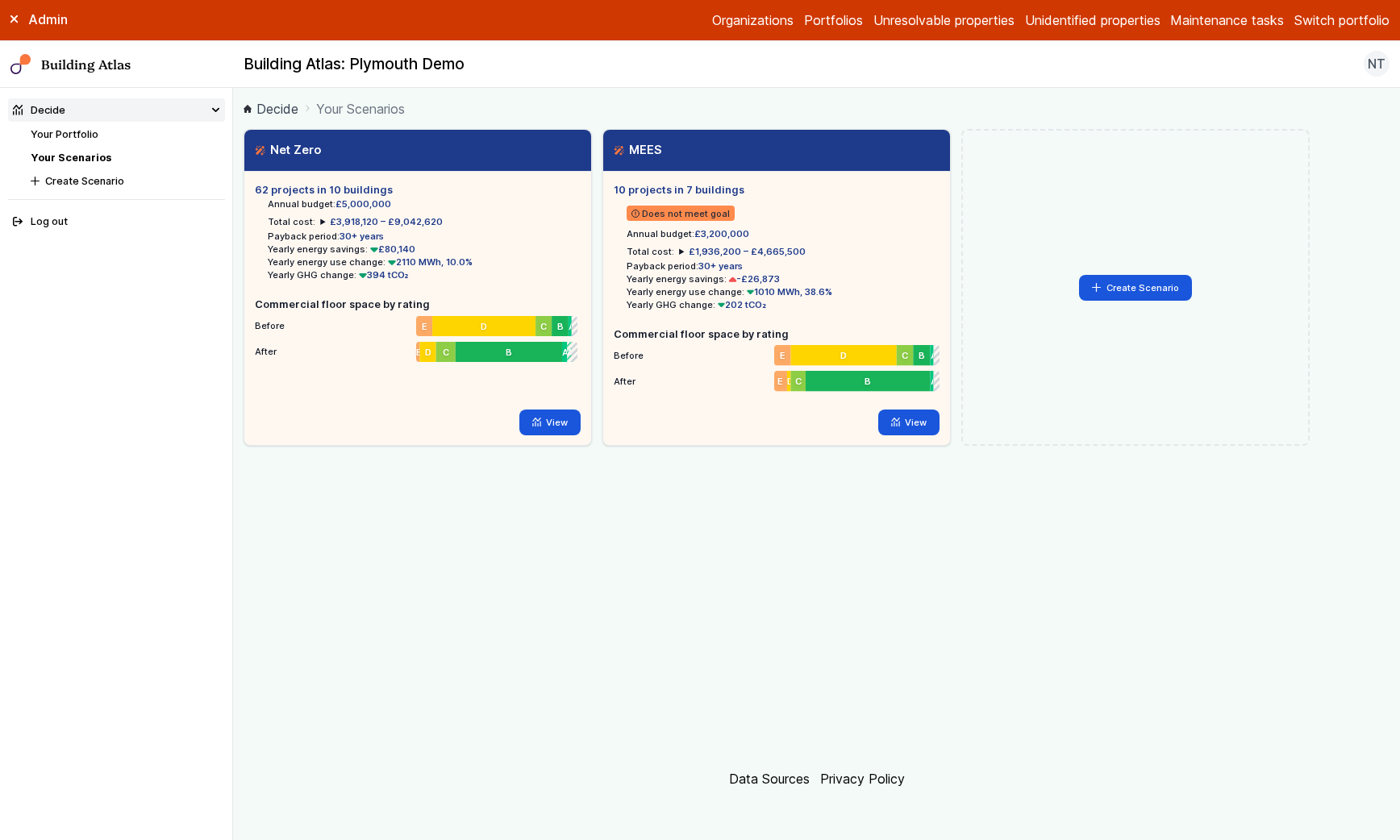
click at [574, 569] on div "Net Zero Loading 62 projects in 10 buildings Annual budget: £5,000,000 Total co…" at bounding box center [817, 438] width 1146 height 620
click at [550, 425] on link "View" at bounding box center [550, 422] width 62 height 26
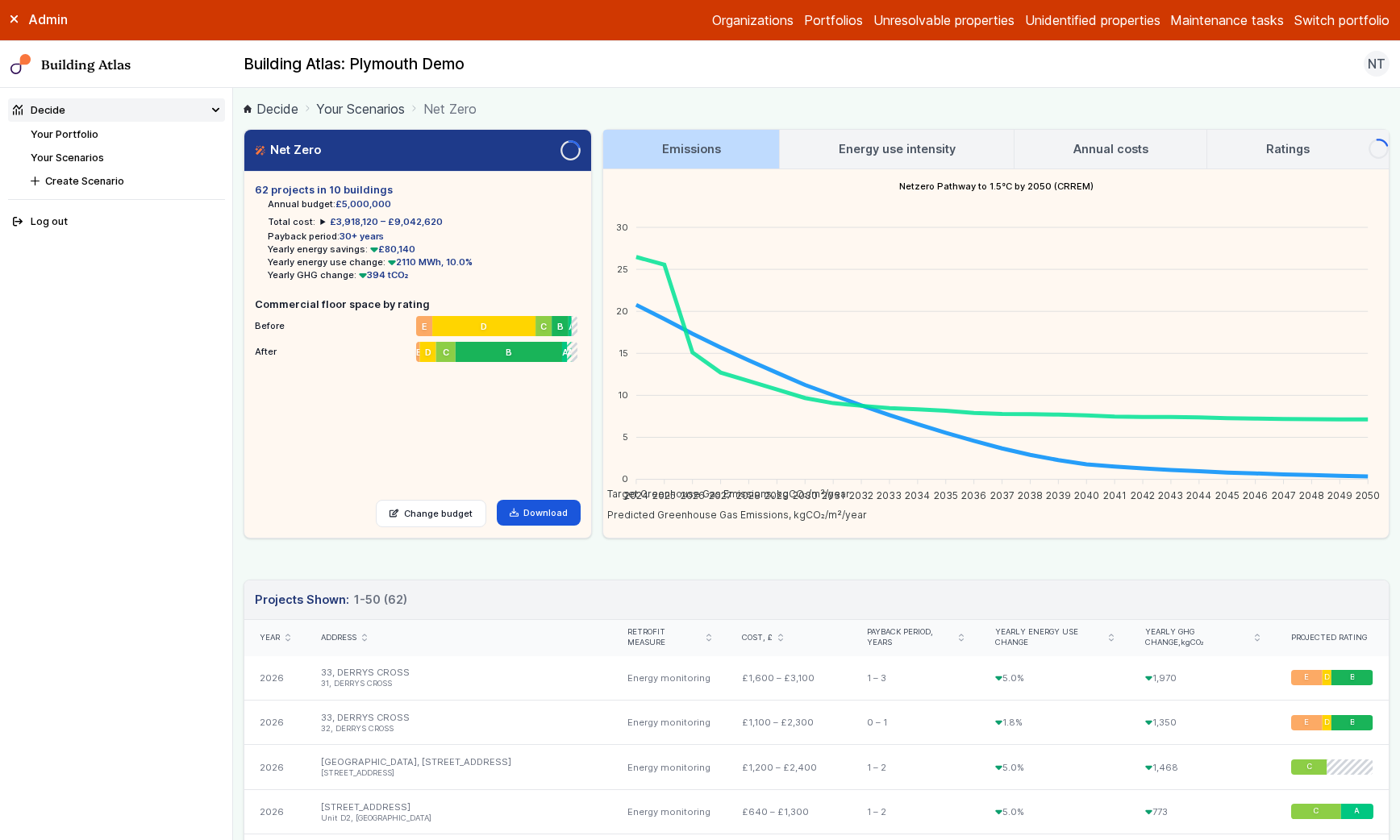
click at [364, 636] on icon "submit" at bounding box center [364, 638] width 5 height 8
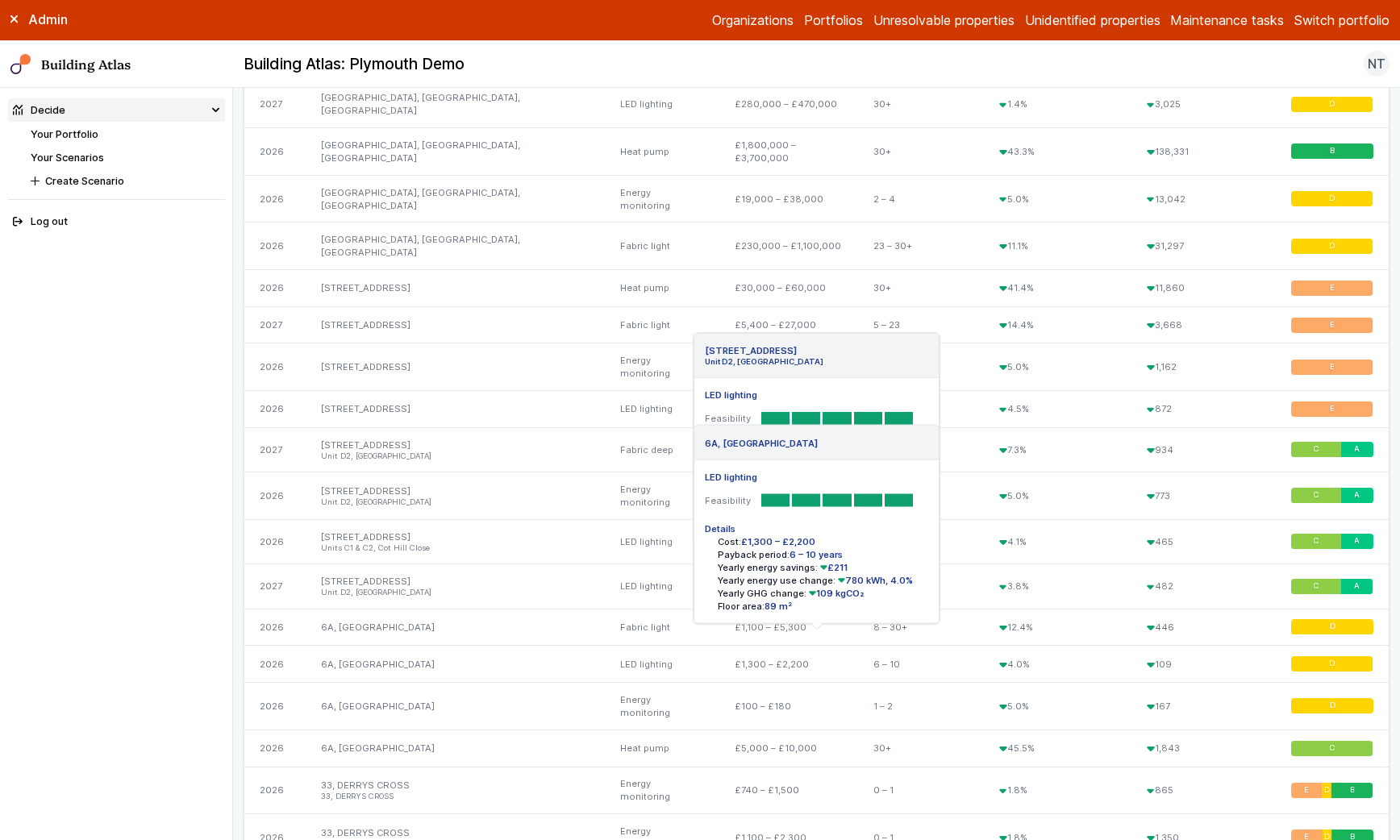
scroll to position [620, 0]
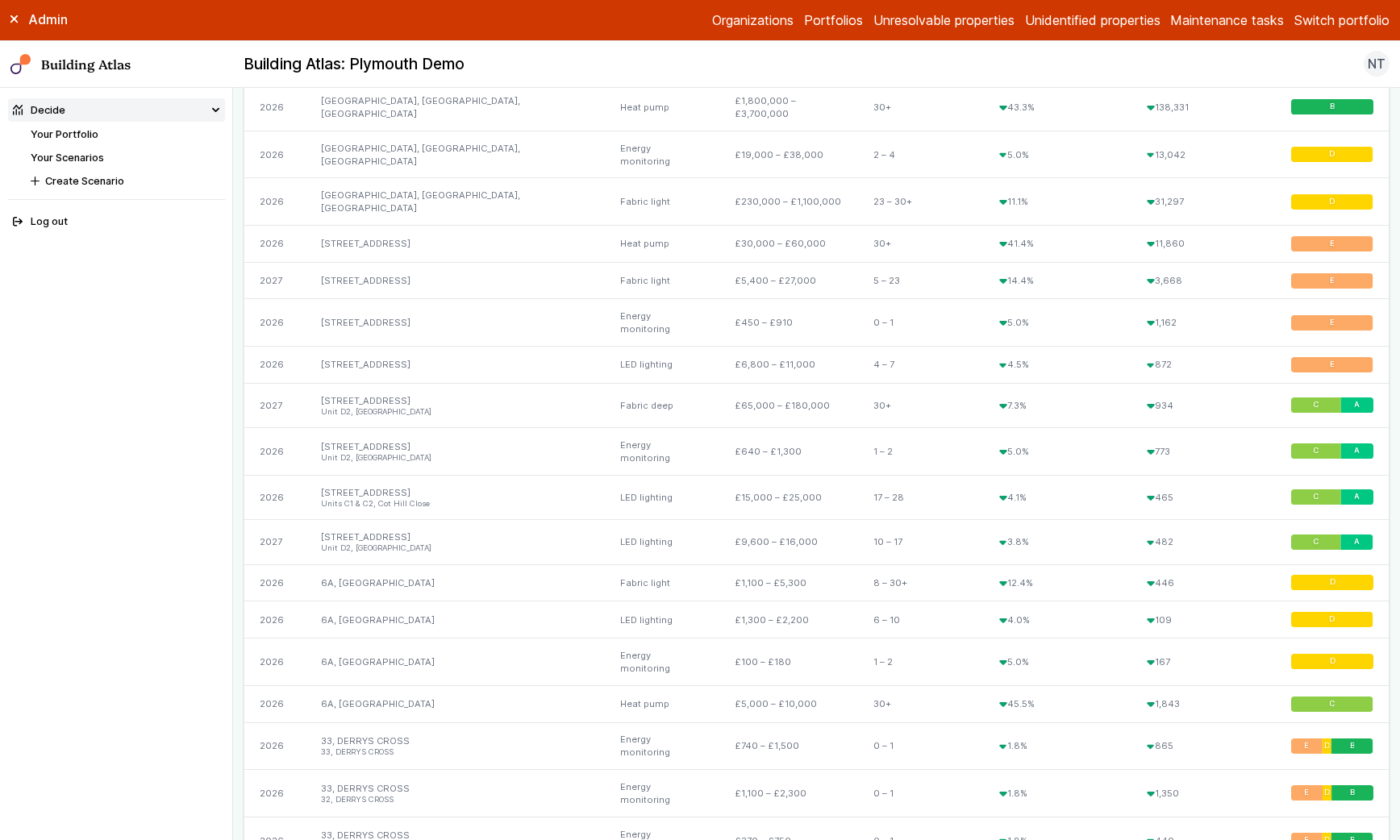
click at [1228, 26] on link "Maintenance tasks" at bounding box center [1227, 20] width 114 height 19
